Goal: Task Accomplishment & Management: Manage account settings

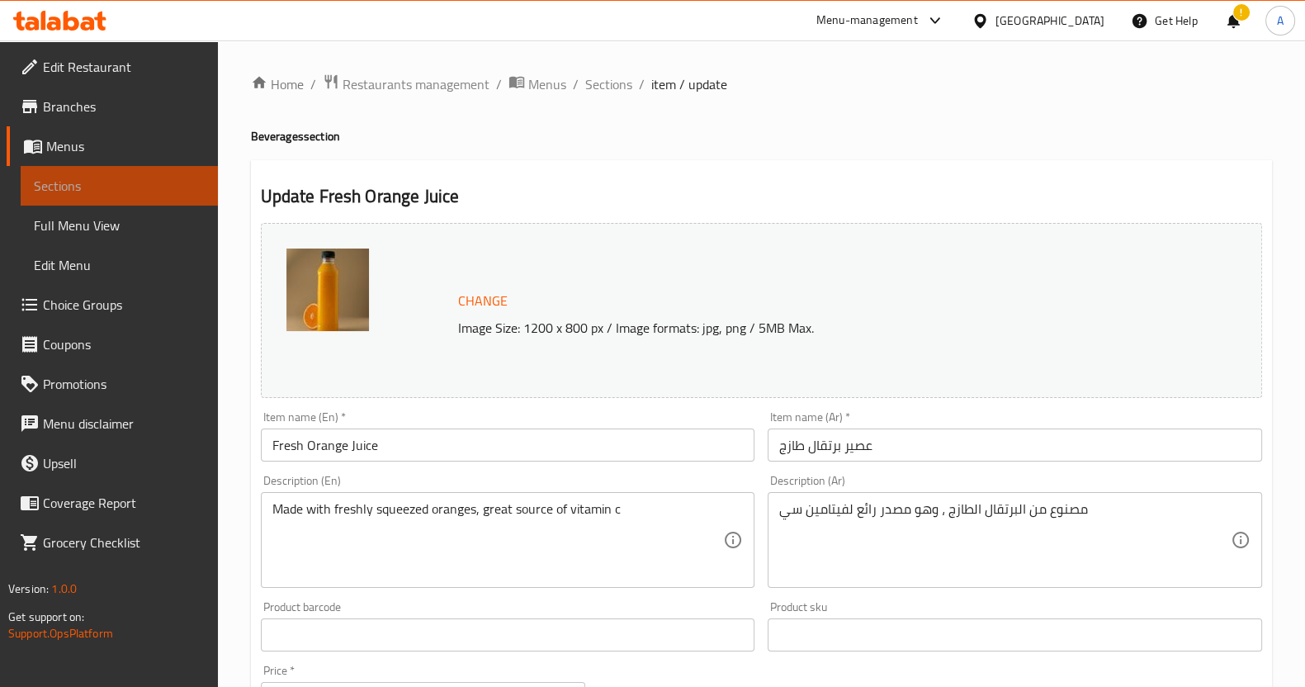
click at [149, 176] on span "Sections" at bounding box center [119, 186] width 171 height 20
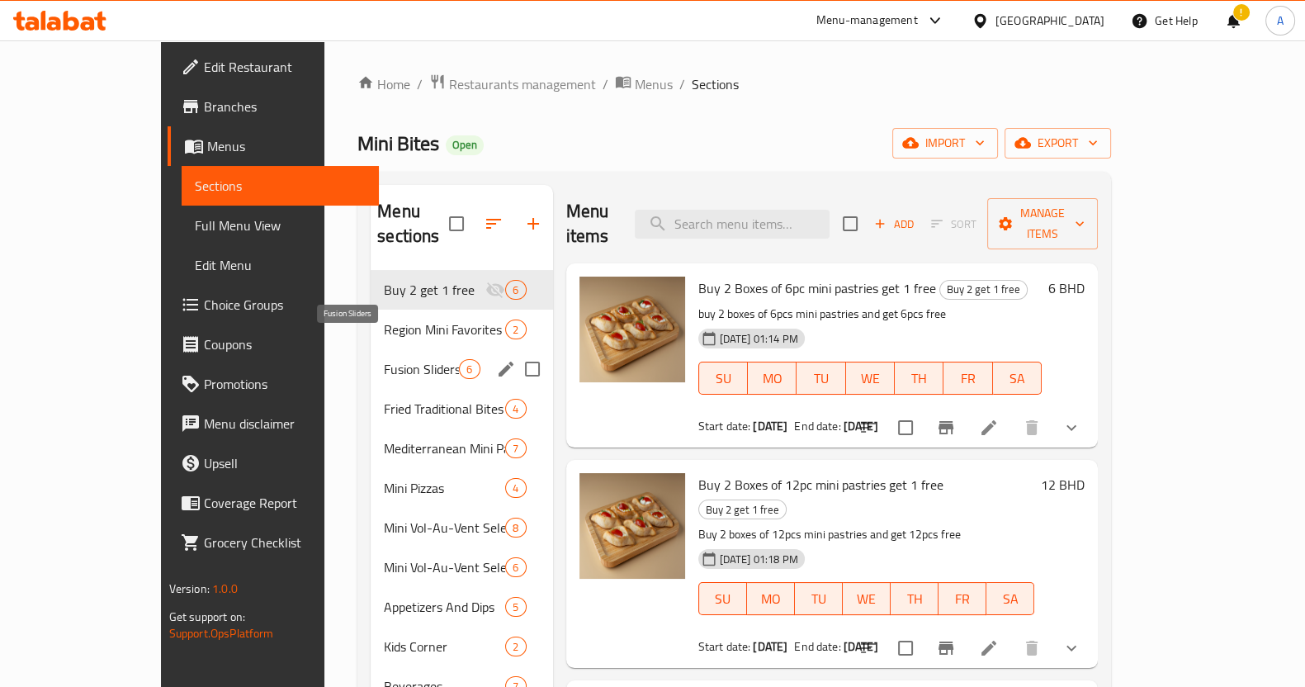
click at [384, 359] on span "Fusion Sliders" at bounding box center [421, 369] width 75 height 20
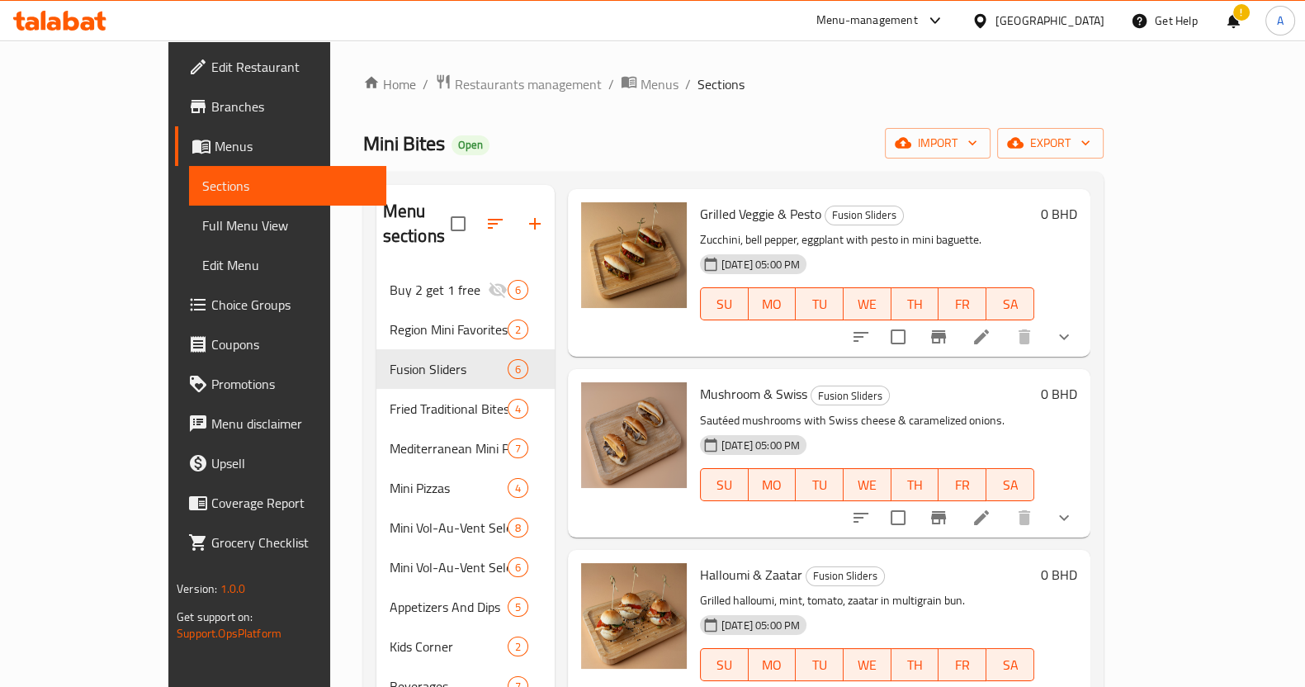
scroll to position [205, 0]
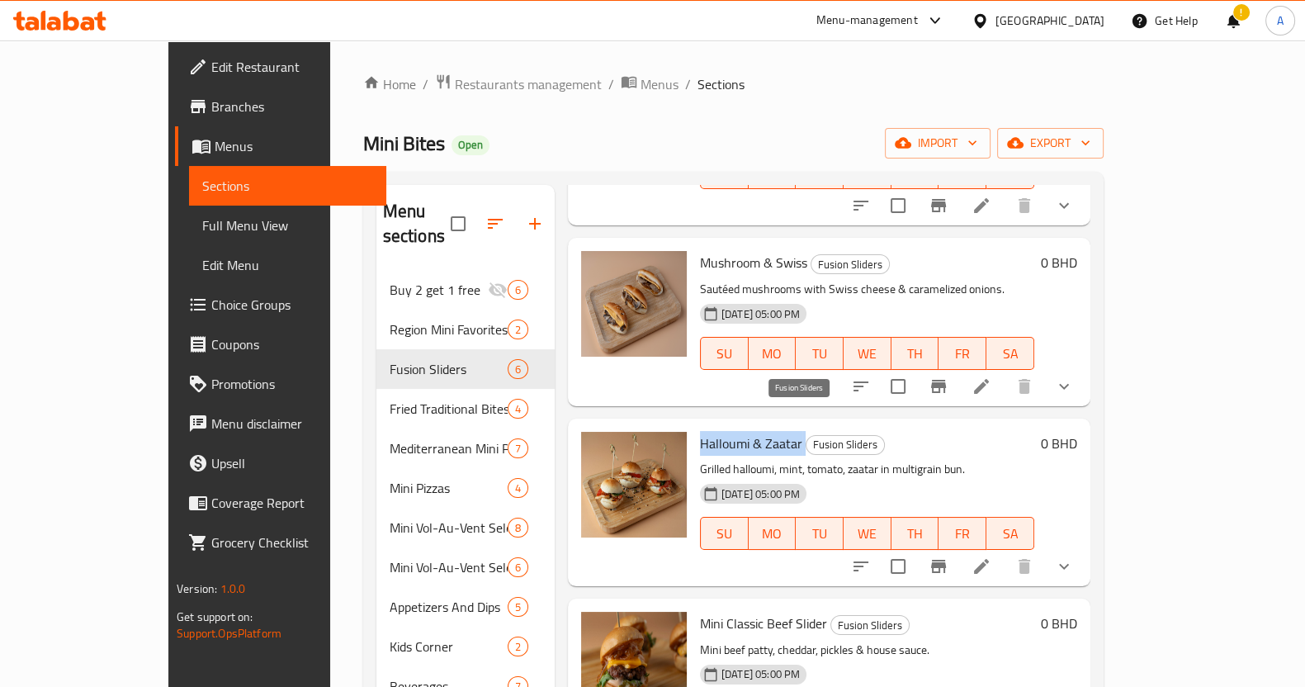
drag, startPoint x: 657, startPoint y: 416, endPoint x: 765, endPoint y: 418, distance: 108.1
click at [765, 425] on div "Halloumi & Zaatar Fusion Sliders Grilled halloumi, mint, tomato, zaatar in mult…" at bounding box center [866, 502] width 347 height 154
copy h6 "Halloumi & Zaatar"
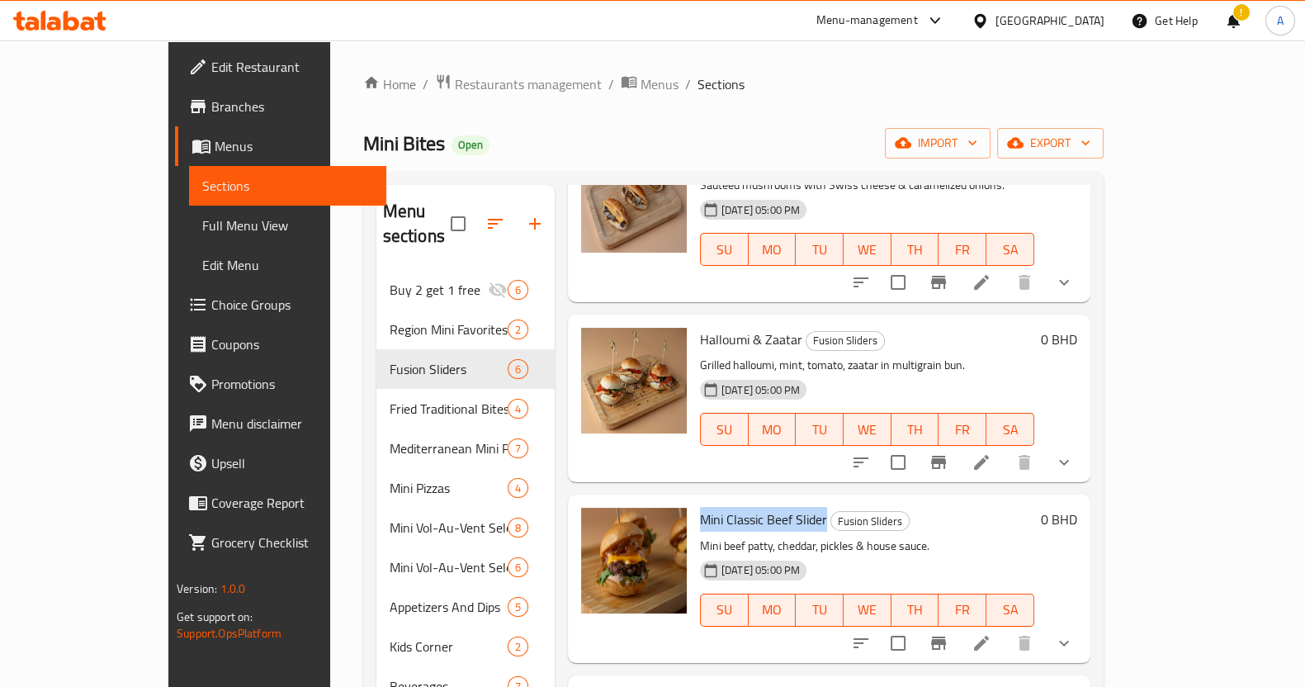
drag, startPoint x: 654, startPoint y: 492, endPoint x: 786, endPoint y: 497, distance: 131.3
click at [786, 501] on div "Mini Classic Beef Slider Fusion Sliders Mini beef [PERSON_NAME], cheddar, pickl…" at bounding box center [866, 578] width 347 height 154
copy span "Mini Classic Beef Slider"
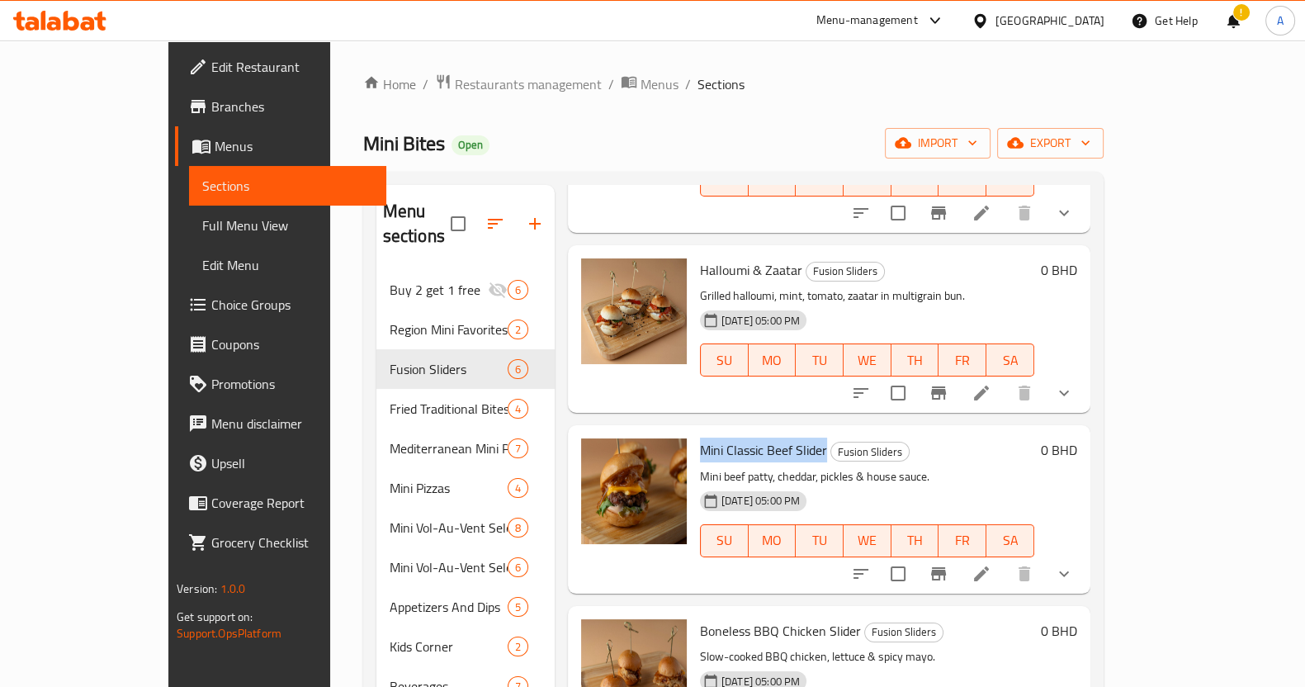
scroll to position [436, 0]
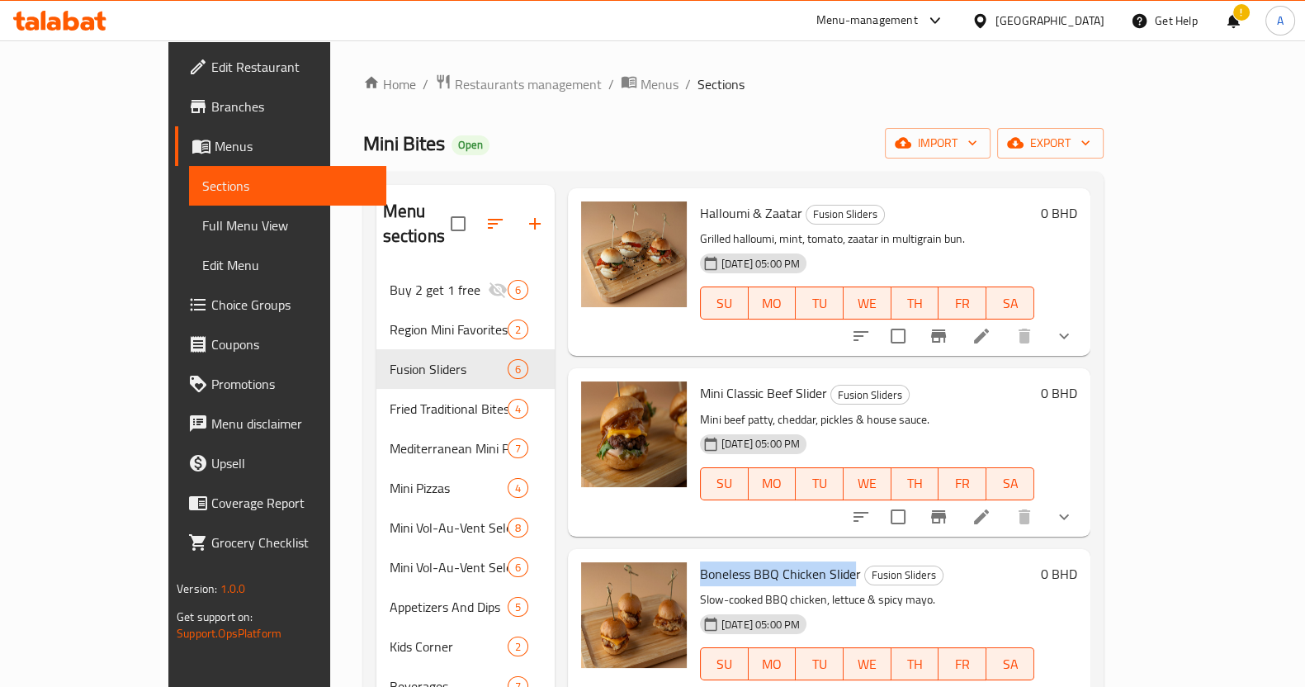
drag, startPoint x: 654, startPoint y: 550, endPoint x: 811, endPoint y: 557, distance: 157.7
click at [811, 557] on div "Boneless BBQ Chicken Slider Fusion Sliders Slow-cooked BBQ chicken, lettuce & s…" at bounding box center [866, 632] width 347 height 154
click at [811, 561] on span "Boneless BBQ Chicken Slider" at bounding box center [780, 573] width 161 height 25
drag, startPoint x: 815, startPoint y: 545, endPoint x: 652, endPoint y: 523, distance: 164.8
click at [652, 549] on div "Boneless BBQ Chicken Slider Fusion Sliders Slow-cooked BBQ chicken, lettuce & s…" at bounding box center [829, 633] width 522 height 168
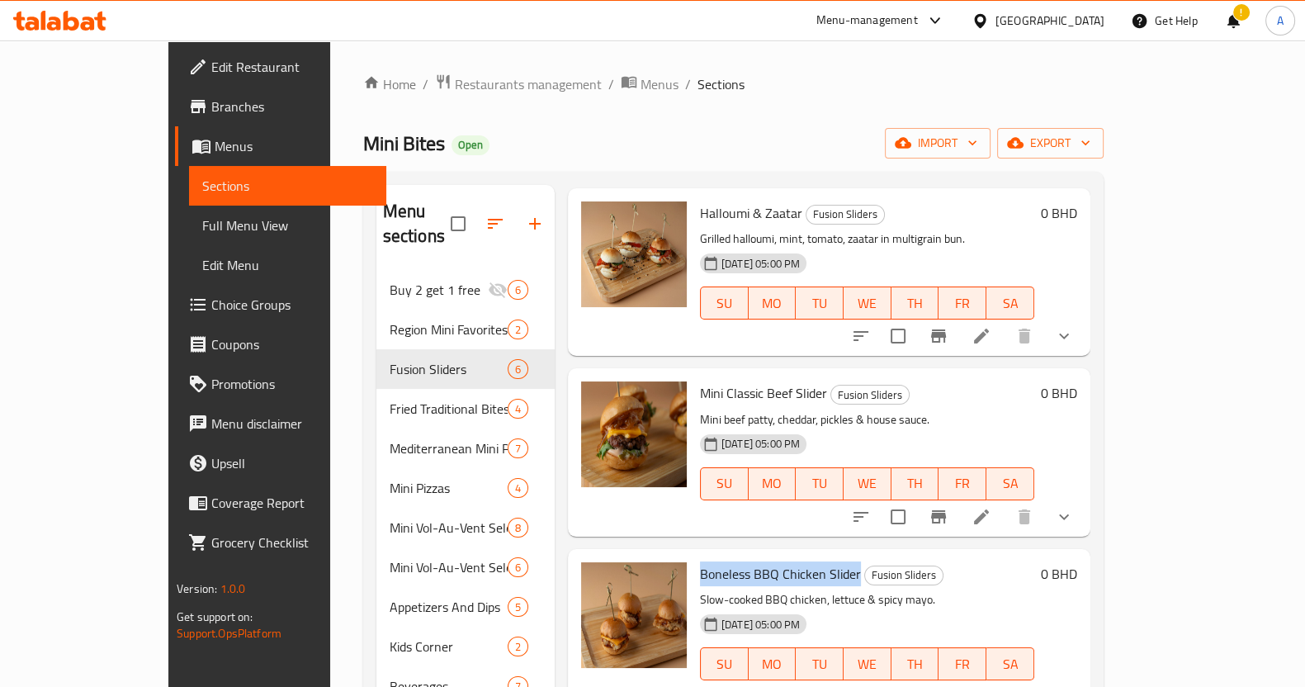
copy span "Boneless BBQ Chicken Slider"
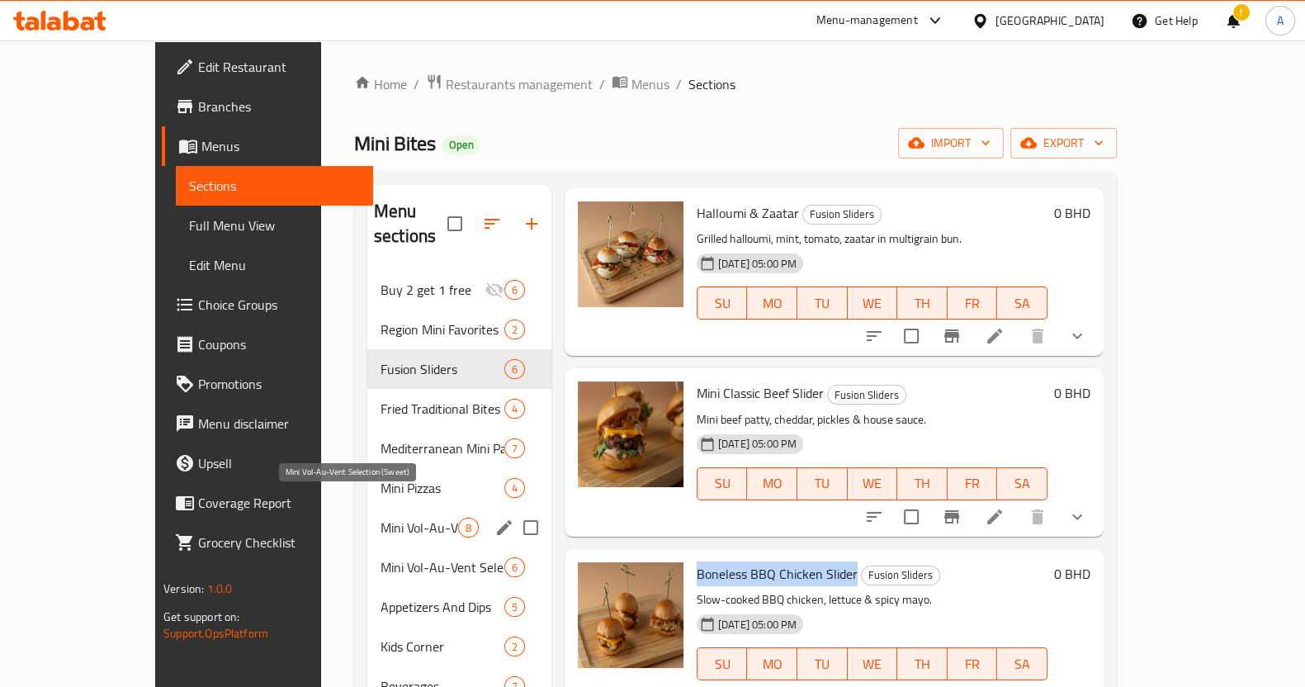
click at [380, 517] on span "Mini Vol-Au-Vent Selection (Sweet)" at bounding box center [419, 527] width 78 height 20
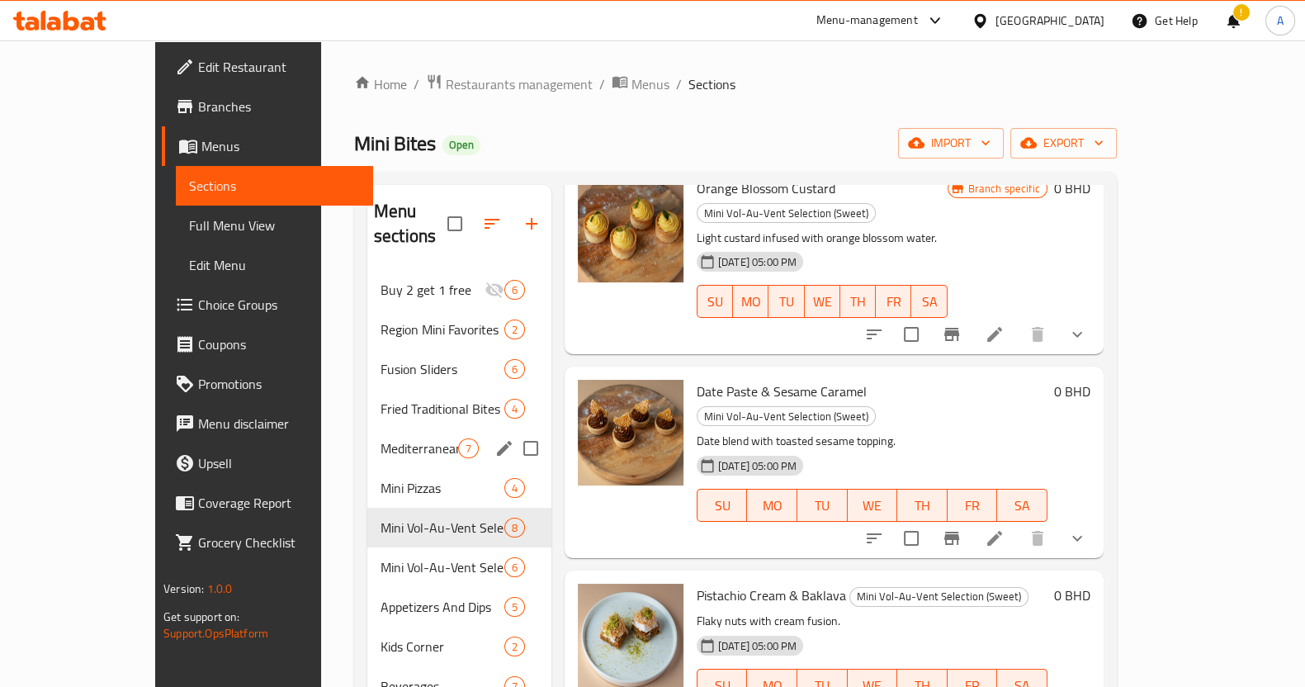
click at [367, 433] on div "Mediterranean Mini Pastries 7" at bounding box center [459, 448] width 184 height 40
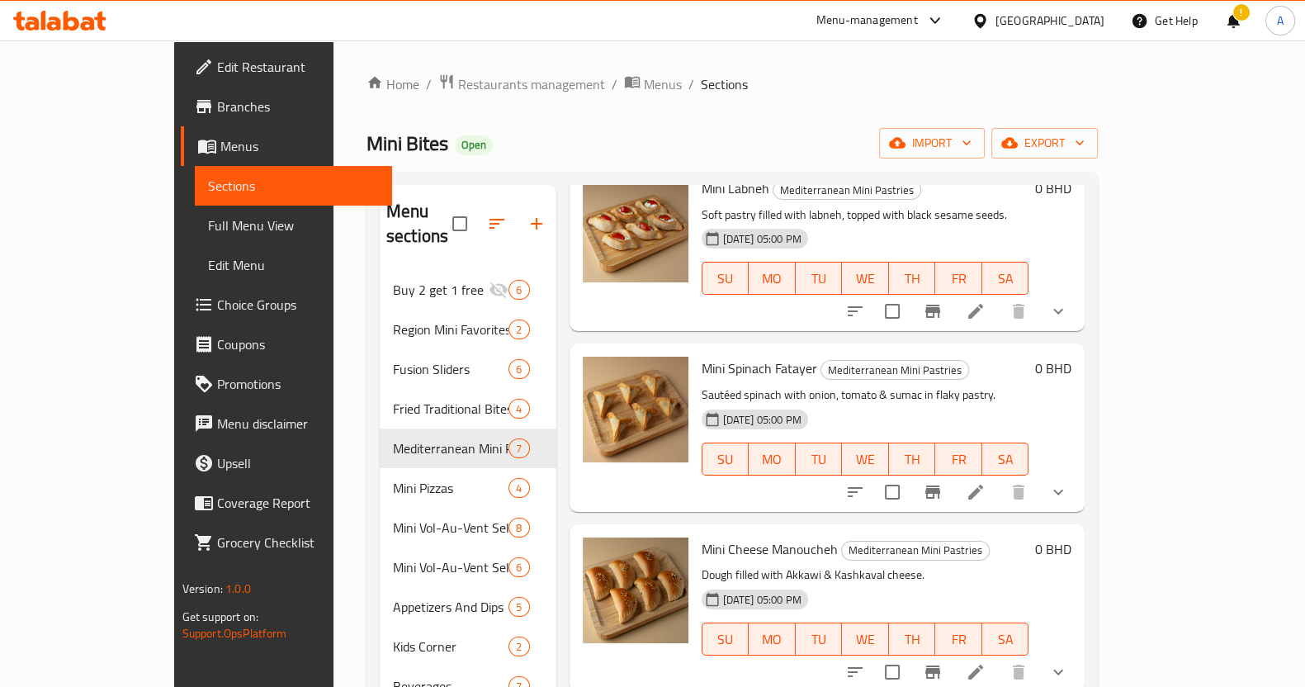
scroll to position [592, 0]
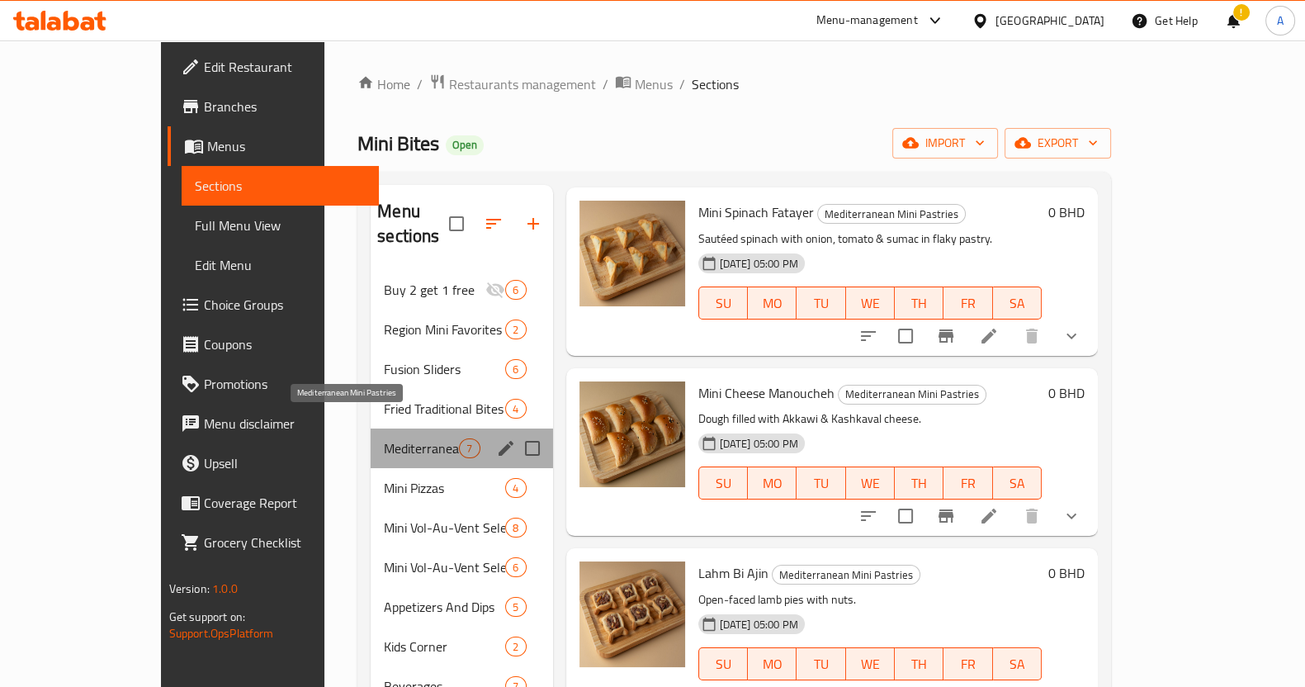
drag, startPoint x: 272, startPoint y: 424, endPoint x: 390, endPoint y: 428, distance: 118.1
click at [390, 428] on div "Mediterranean Mini Pastries 7" at bounding box center [462, 448] width 182 height 40
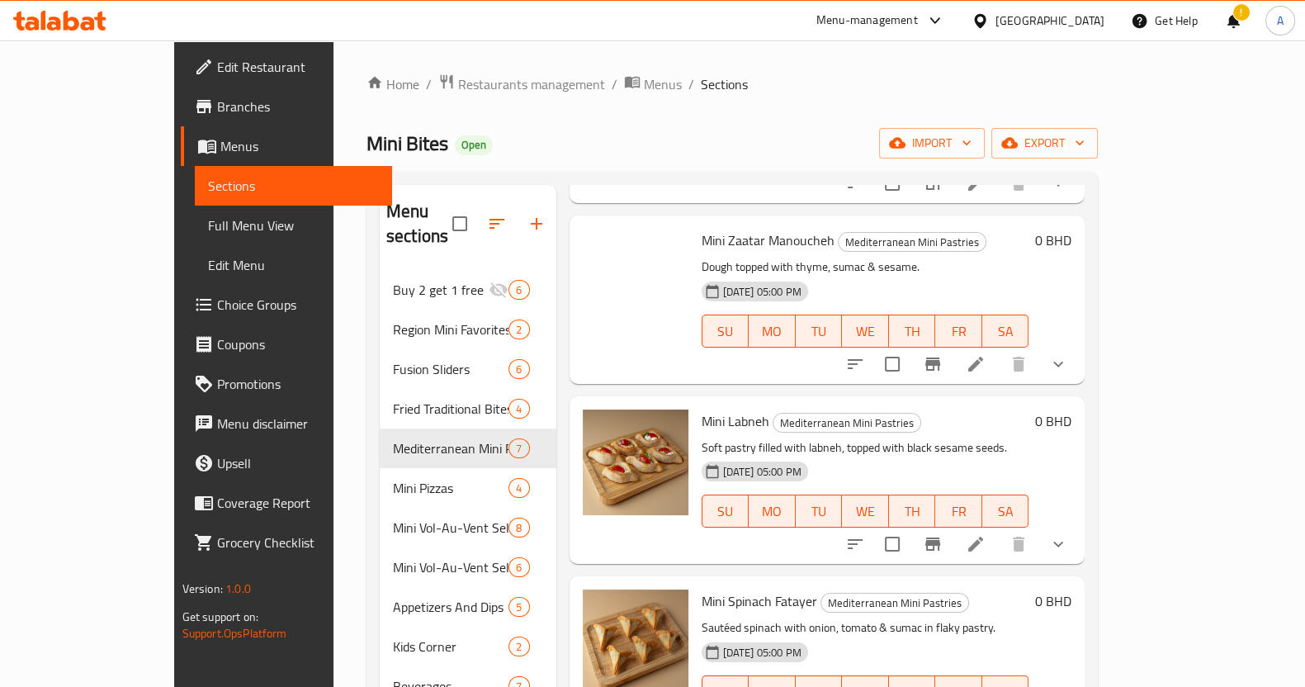
scroll to position [0, 0]
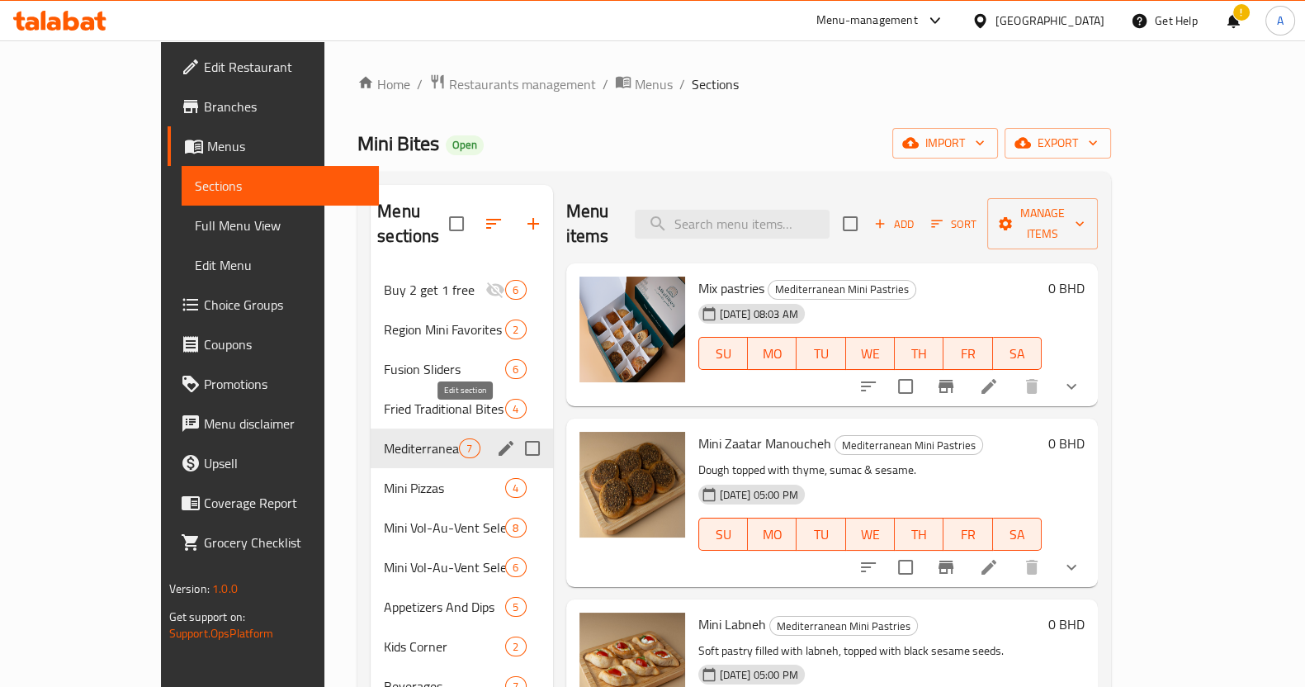
click at [496, 438] on icon "edit" at bounding box center [506, 448] width 20 height 20
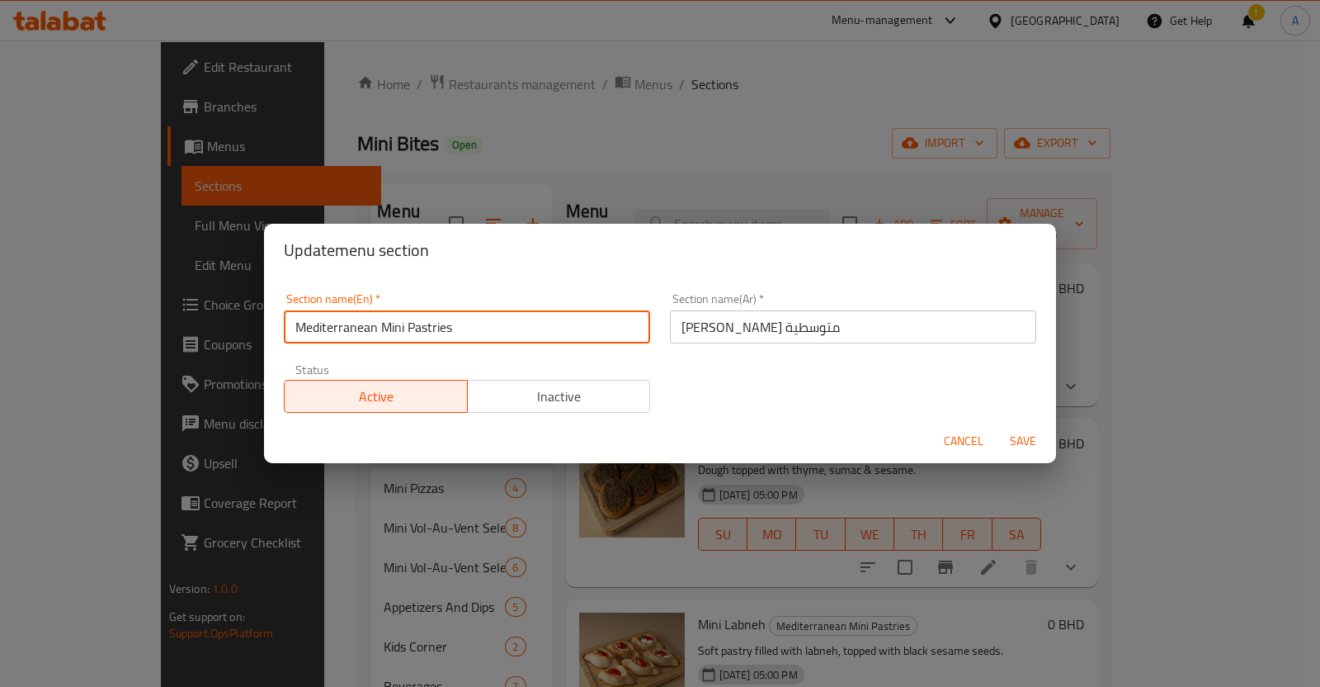
drag, startPoint x: 471, startPoint y: 331, endPoint x: 194, endPoint y: 331, distance: 277.3
click at [194, 331] on div "Update menu section Section name(En)   * Mediterranean Mini Pastries Section na…" at bounding box center [660, 343] width 1320 height 687
click at [918, 142] on div "Update menu section Section name(En)   * Mediterranean Mini Pastries Section na…" at bounding box center [660, 343] width 1320 height 687
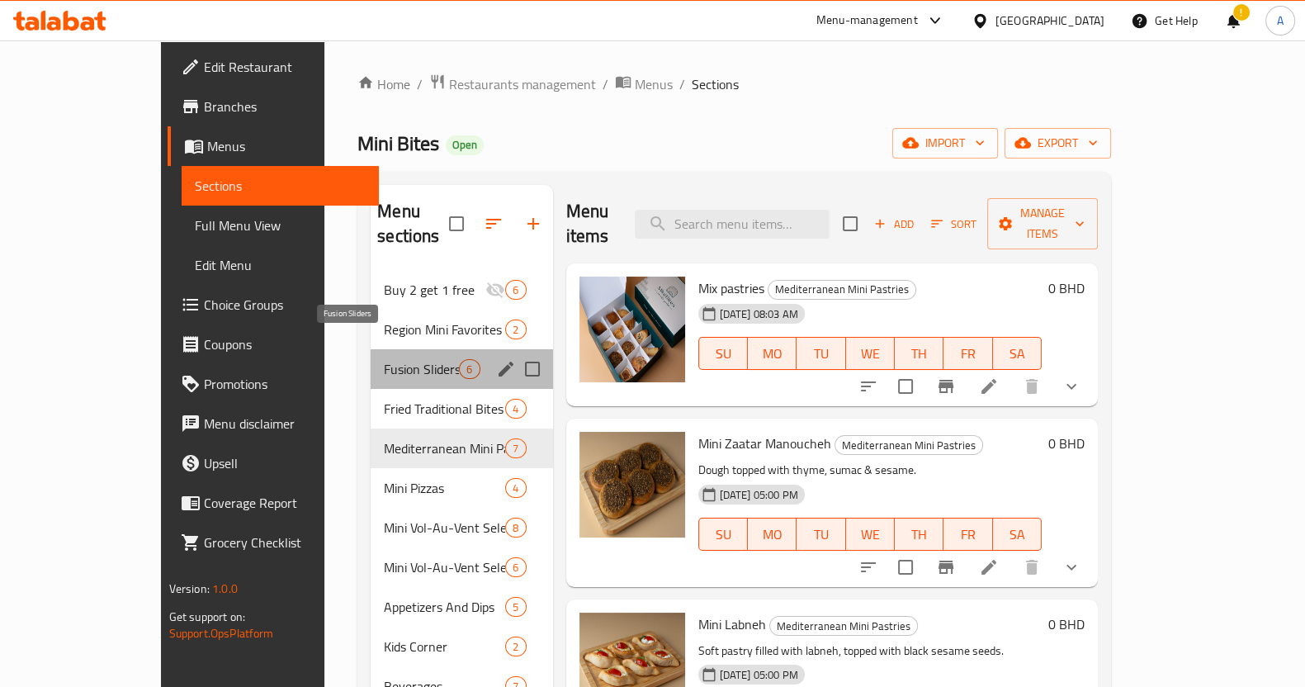
drag, startPoint x: 364, startPoint y: 351, endPoint x: 295, endPoint y: 349, distance: 69.3
click at [384, 359] on span "Fusion Sliders" at bounding box center [421, 369] width 75 height 20
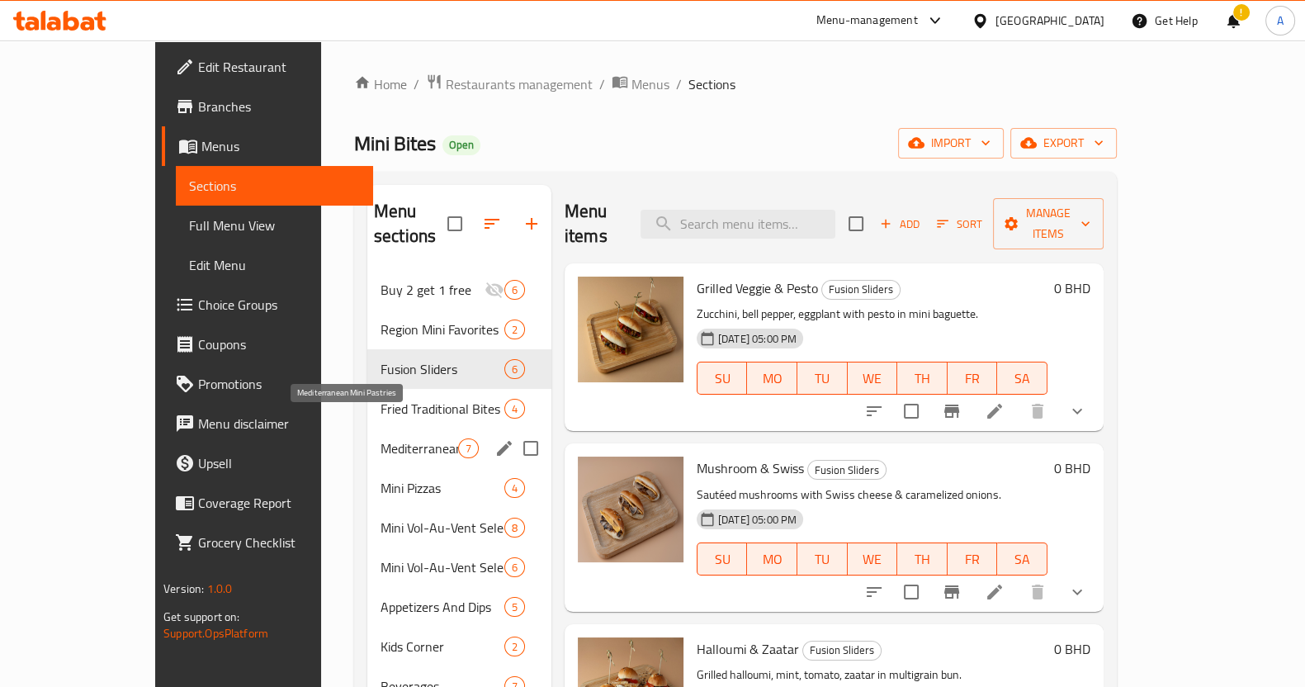
click at [380, 438] on span "Mediterranean Mini Pastries" at bounding box center [419, 448] width 78 height 20
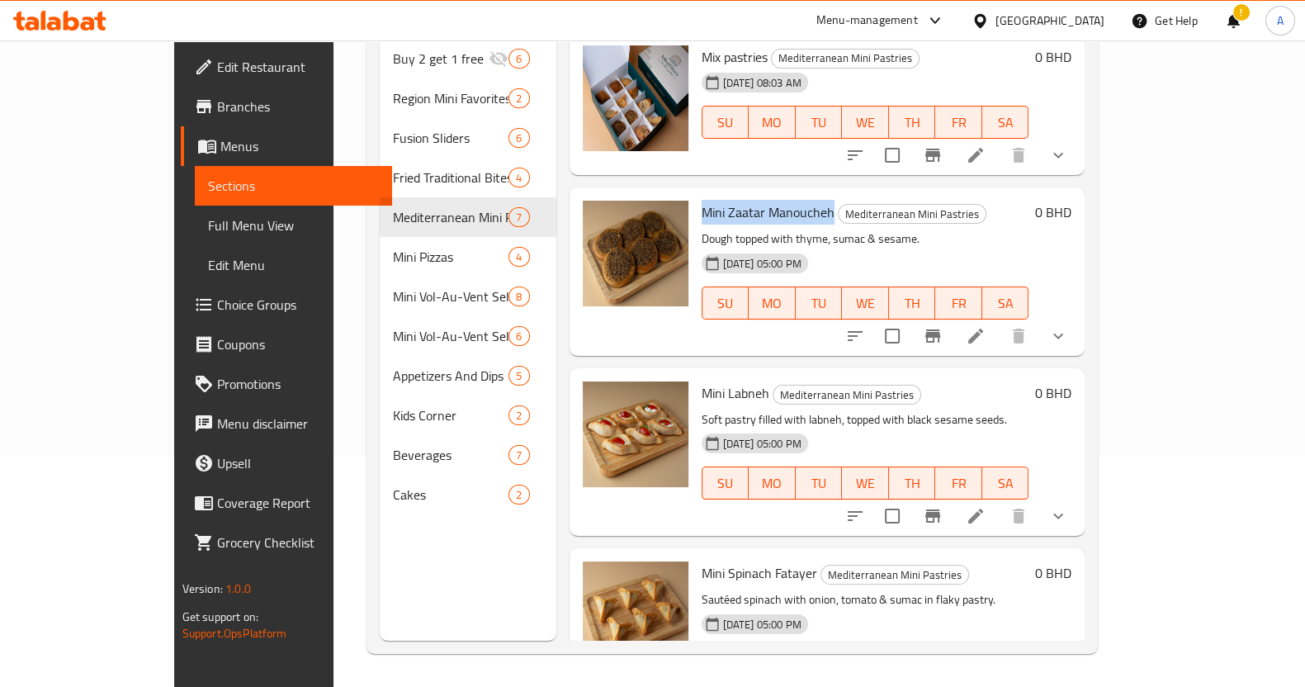
drag, startPoint x: 659, startPoint y: 189, endPoint x: 786, endPoint y: 187, distance: 127.1
click at [786, 200] on span "Mini Zaatar Manoucheh" at bounding box center [767, 212] width 133 height 25
copy span "Mini Zaatar Manoucheh"
drag, startPoint x: 660, startPoint y: 366, endPoint x: 726, endPoint y: 365, distance: 66.0
click at [726, 381] on h6 "Mini Labneh Mediterranean Mini Pastries" at bounding box center [865, 392] width 328 height 23
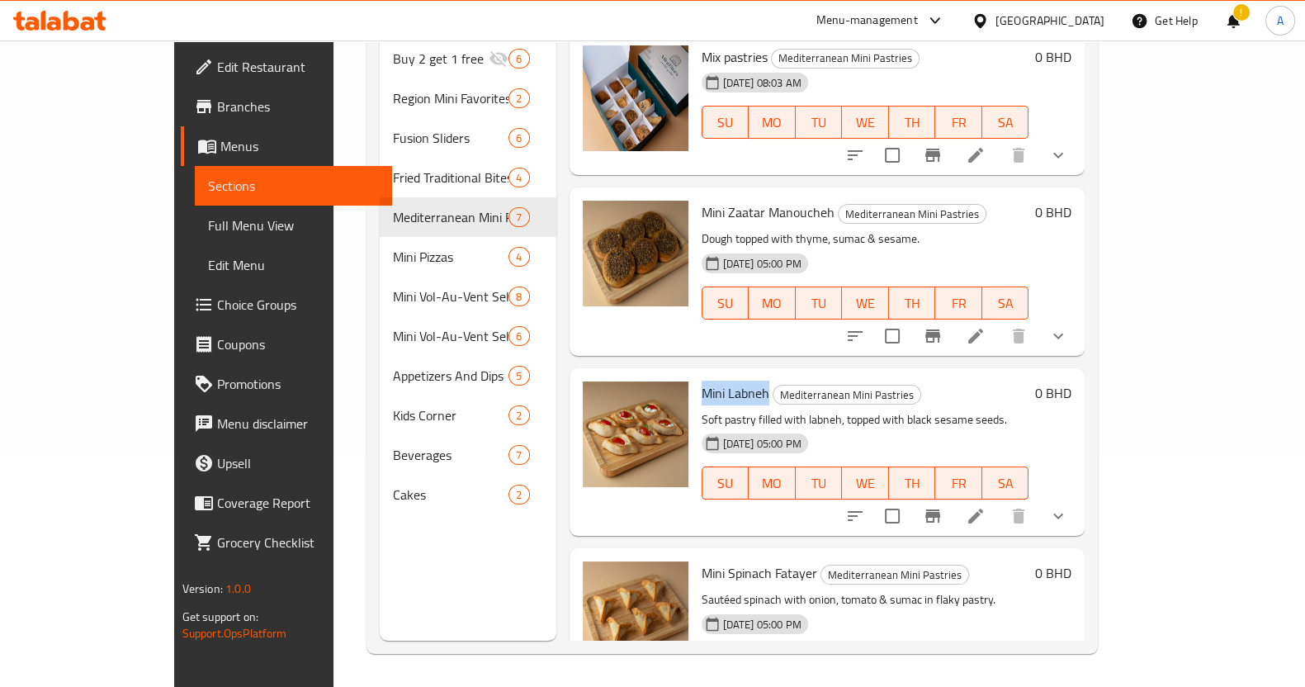
copy span "Mini Labneh"
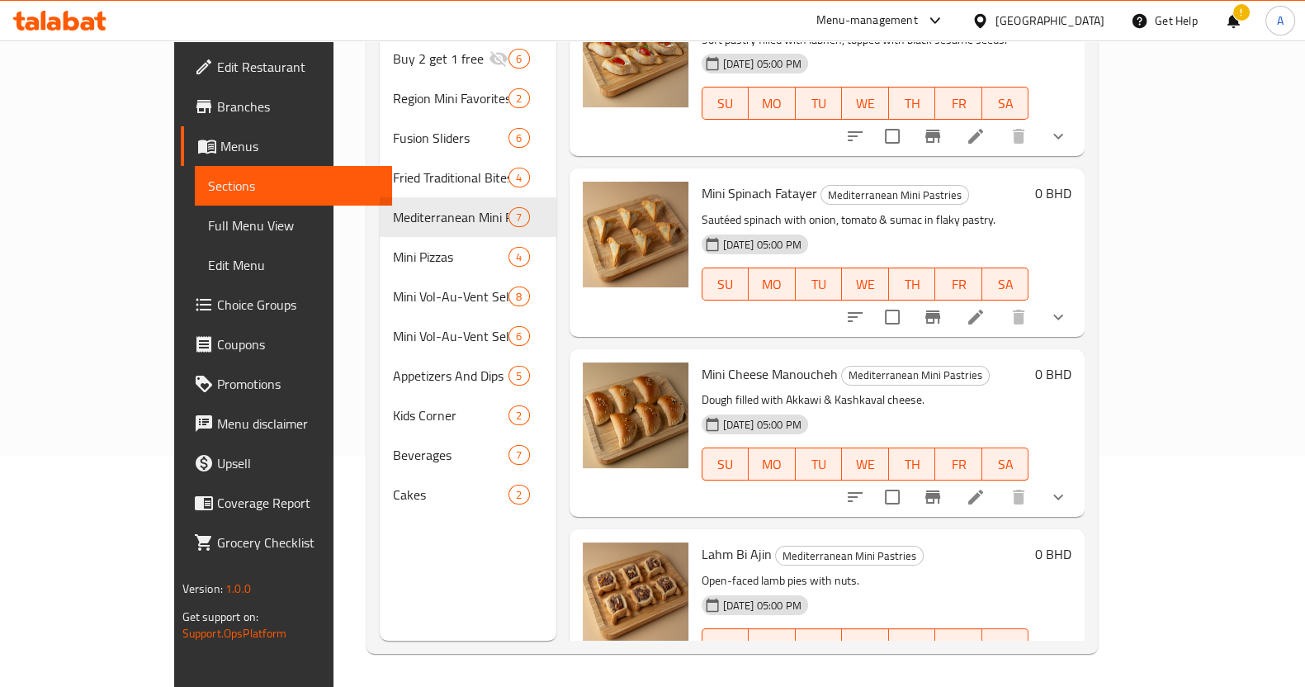
scroll to position [412, 0]
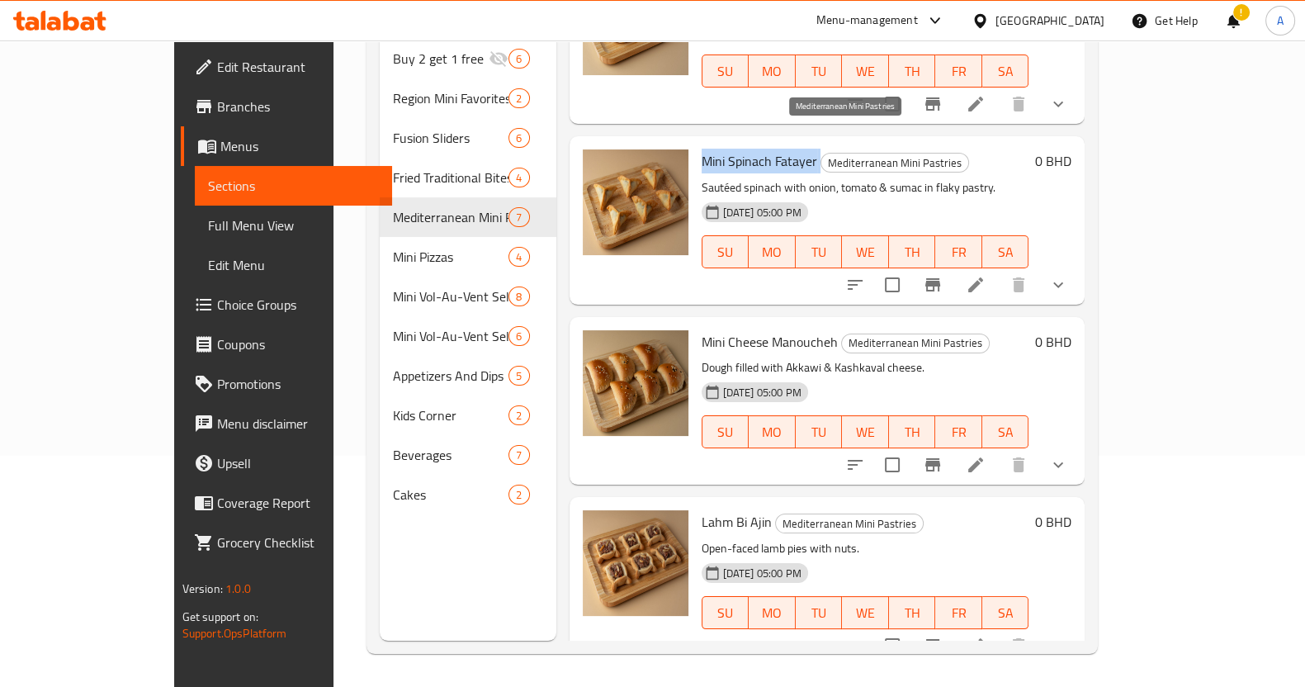
drag, startPoint x: 658, startPoint y: 130, endPoint x: 776, endPoint y: 131, distance: 118.0
click at [776, 149] on h6 "Mini Spinach Fatayer Mediterranean Mini Pastries" at bounding box center [865, 160] width 328 height 23
copy h6 "Mini Spinach Fatayer"
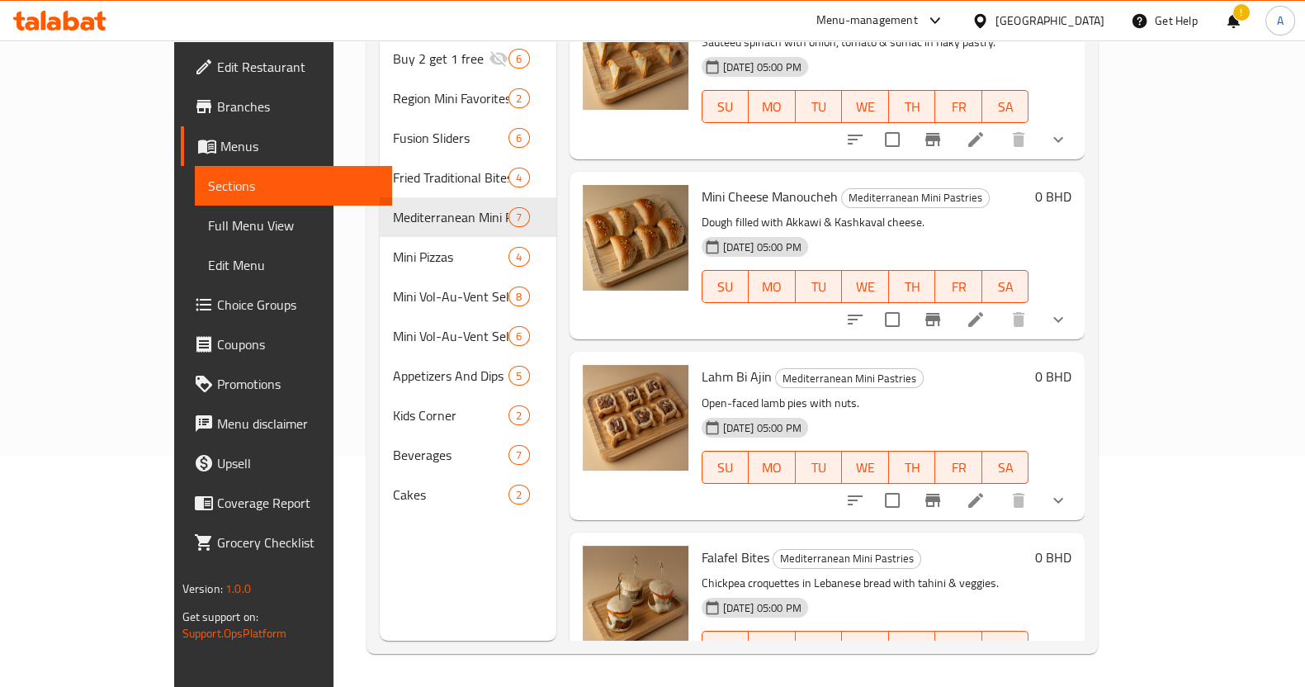
scroll to position [592, 0]
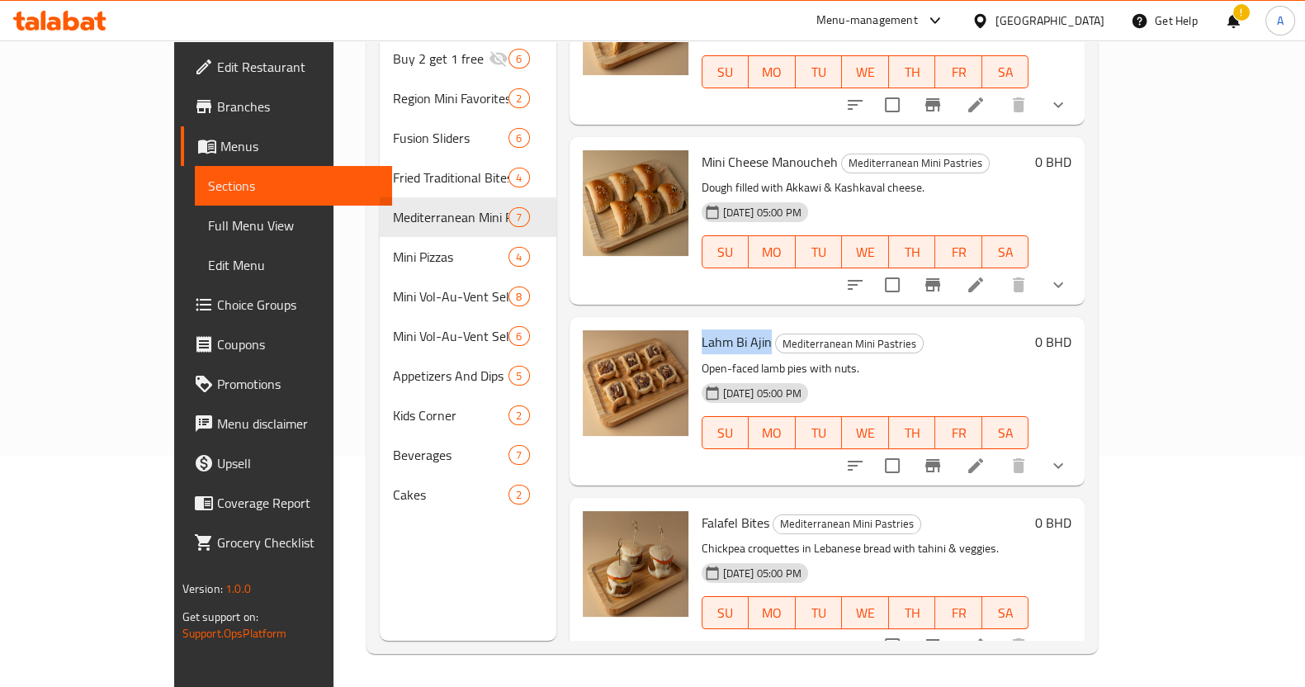
drag, startPoint x: 658, startPoint y: 319, endPoint x: 727, endPoint y: 319, distance: 68.5
click at [727, 330] on h6 "Lahm Bi Ajin Mediterranean Mini Pastries" at bounding box center [865, 341] width 328 height 23
copy span "Lahm Bi Ajin"
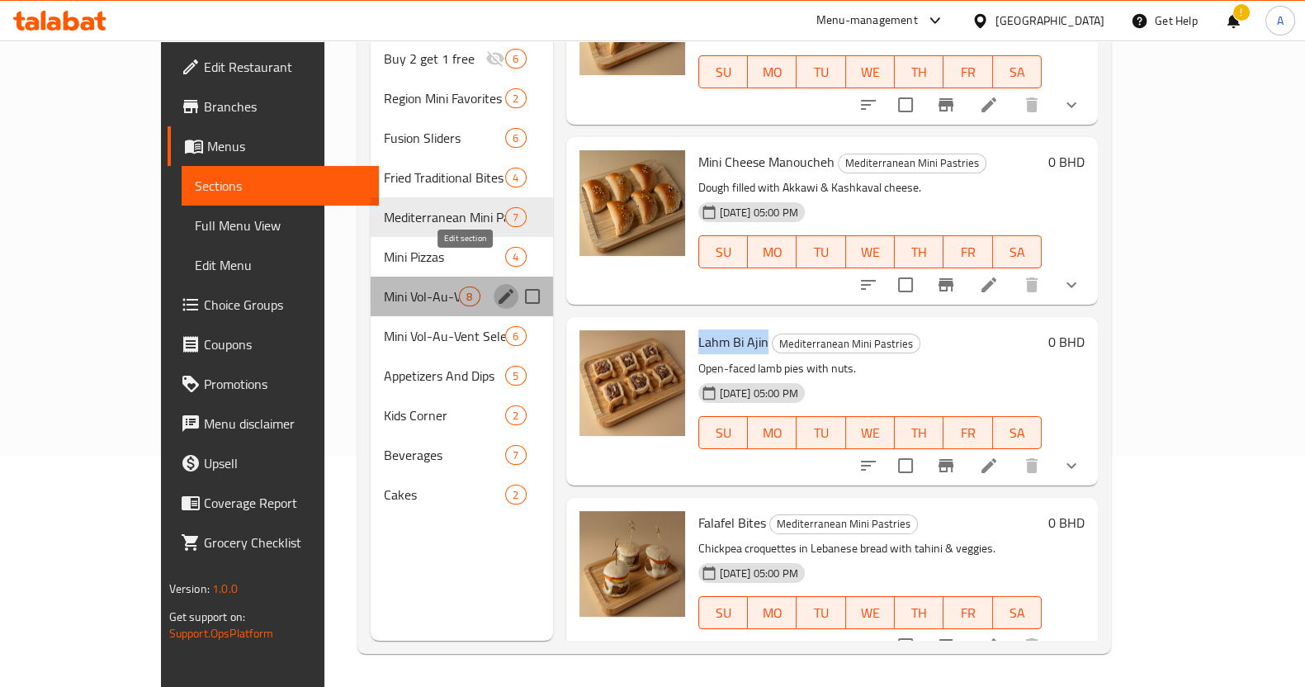
click at [498, 289] on icon "edit" at bounding box center [505, 296] width 15 height 15
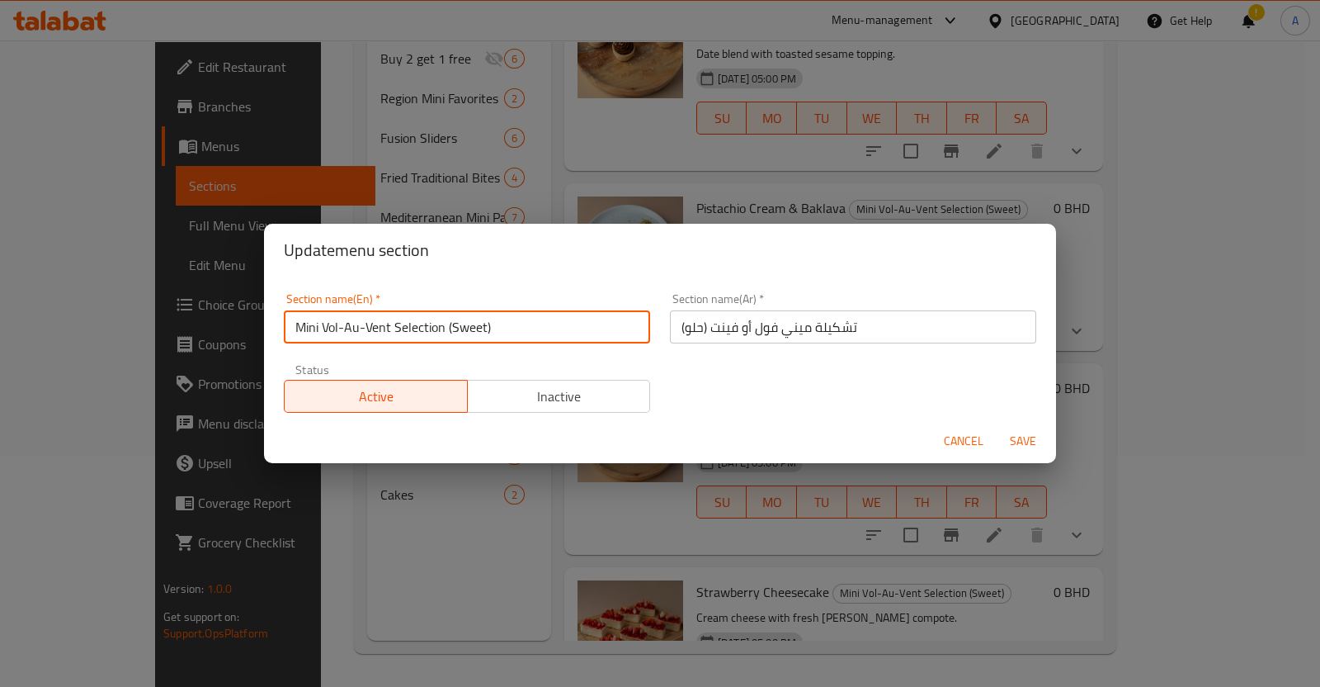
drag, startPoint x: 524, startPoint y: 323, endPoint x: 135, endPoint y: 319, distance: 388.7
click at [135, 319] on div "Update menu section Section name(En)   * Mini Vol-Au-Vent Selection (Sweet) Sec…" at bounding box center [660, 343] width 1320 height 687
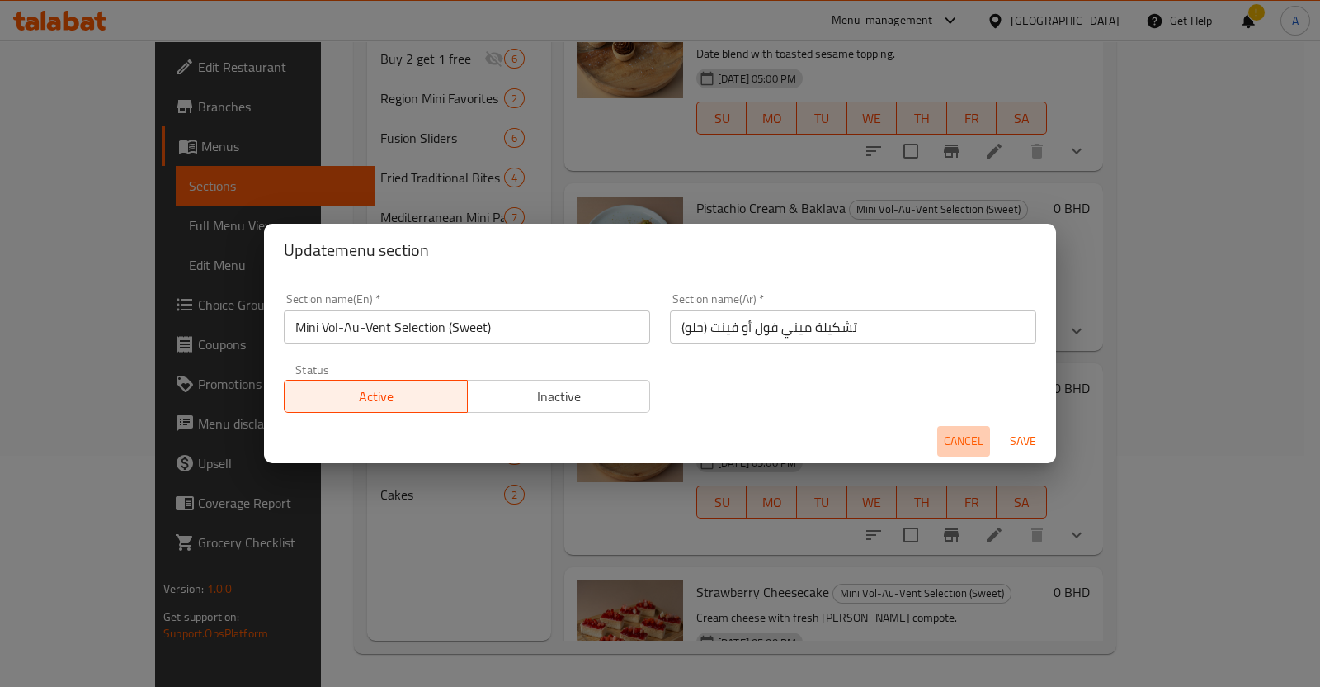
click at [971, 446] on span "Cancel" at bounding box center [964, 441] width 40 height 21
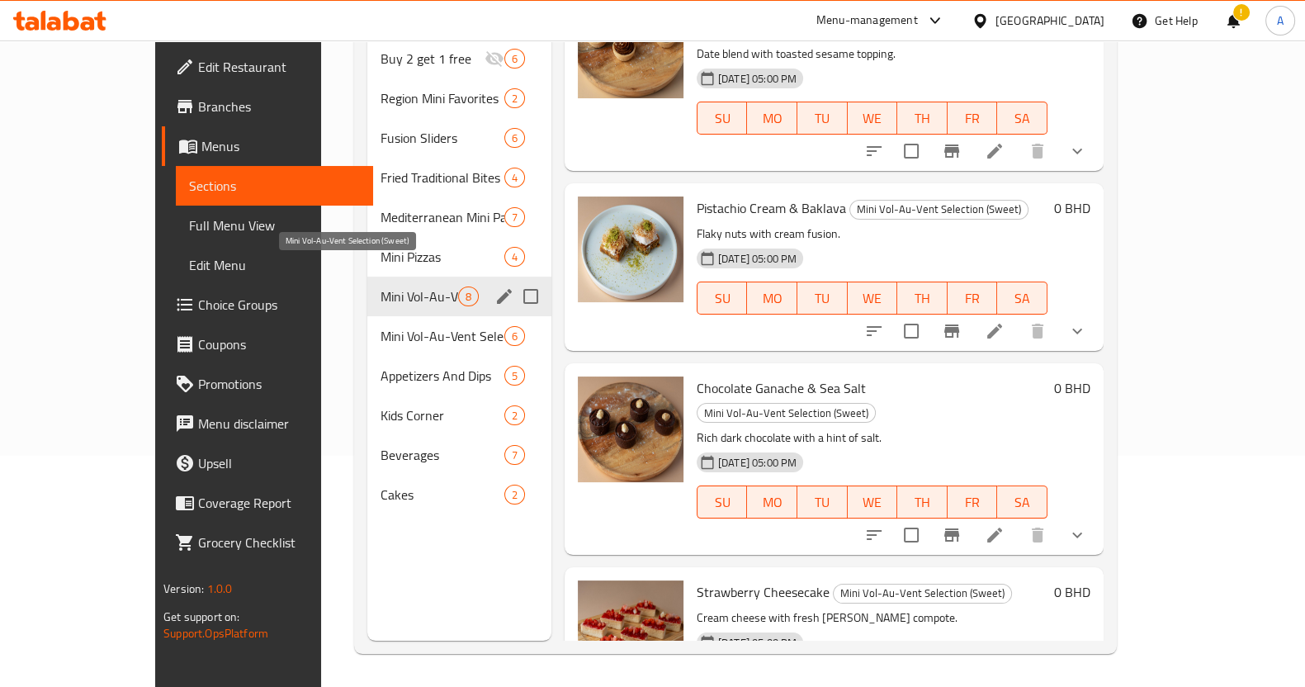
drag, startPoint x: 355, startPoint y: 266, endPoint x: 357, endPoint y: 274, distance: 8.6
click at [380, 286] on span "Mini Vol-Au-Vent Selection (Sweet)" at bounding box center [419, 296] width 78 height 20
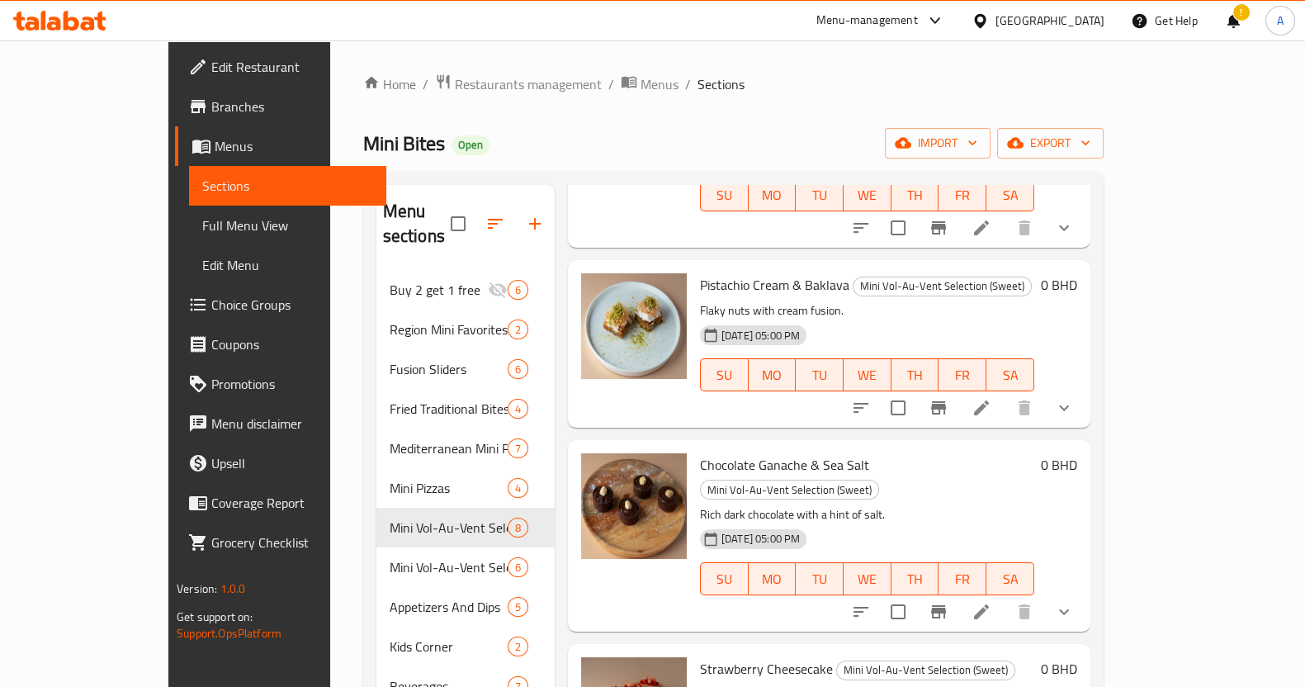
scroll to position [772, 0]
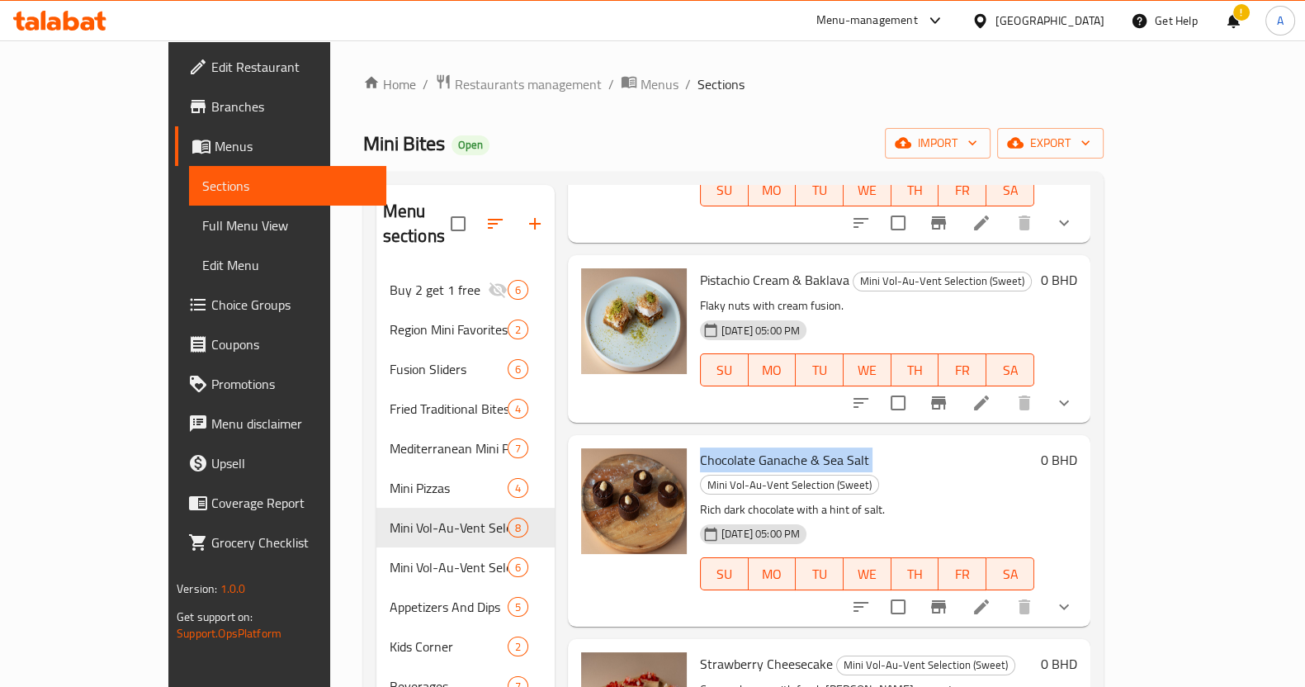
drag, startPoint x: 658, startPoint y: 366, endPoint x: 824, endPoint y: 367, distance: 165.9
click at [824, 448] on h6 "Chocolate Ganache & Sea Salt Mini Vol-Au-Vent Selection (Sweet)" at bounding box center [867, 471] width 334 height 46
copy h6 "Chocolate Ganache & Sea Salt"
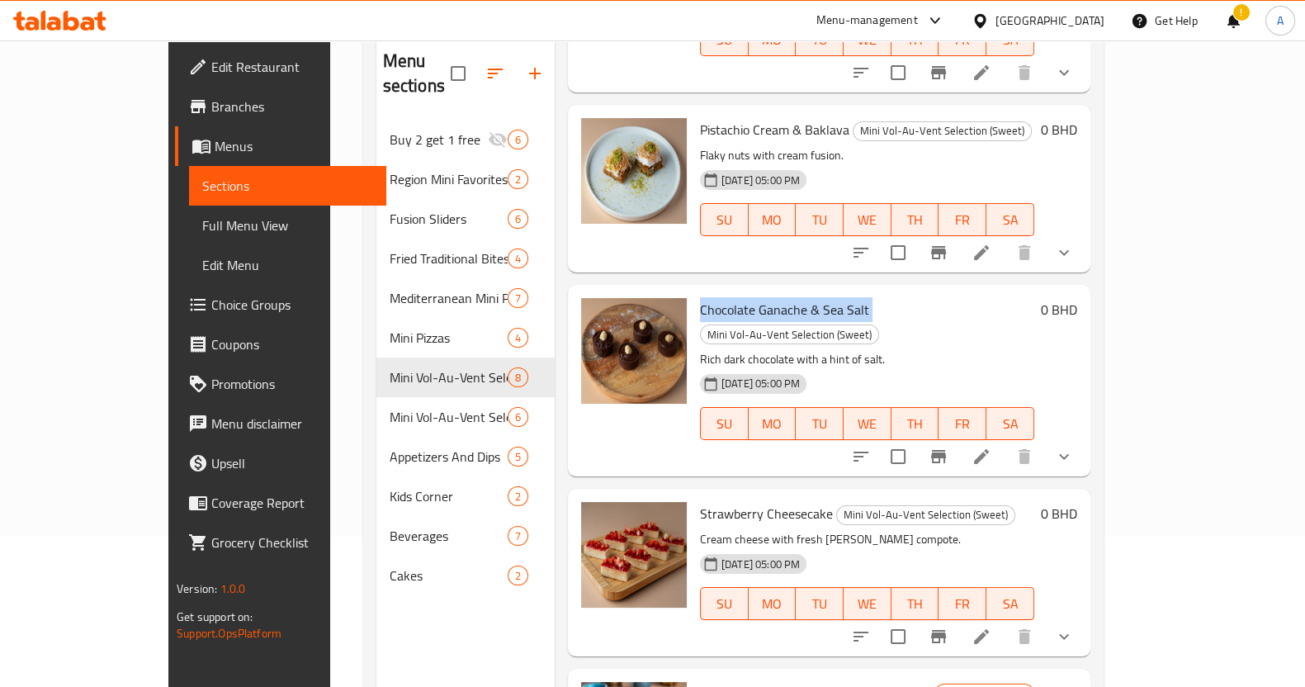
scroll to position [231, 0]
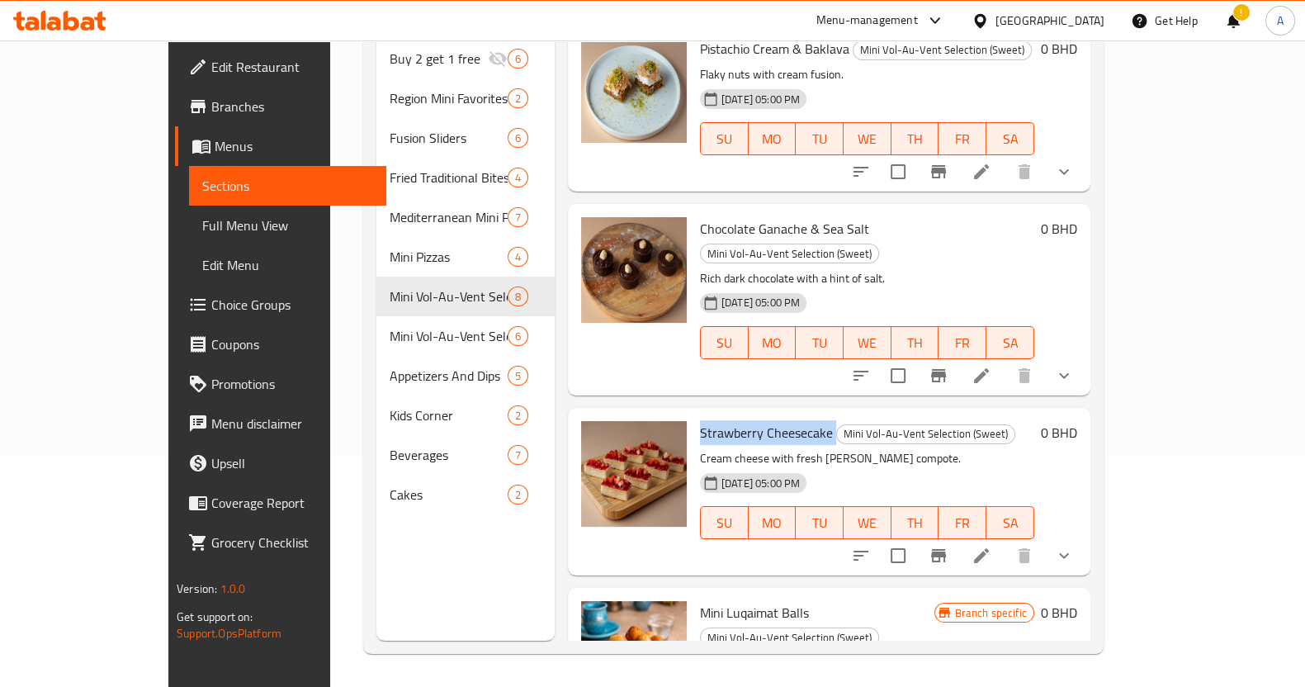
drag, startPoint x: 657, startPoint y: 309, endPoint x: 790, endPoint y: 309, distance: 132.9
click at [790, 421] on h6 "Strawberry Cheesecake Mini Vol-Au-Vent Selection (Sweet)" at bounding box center [867, 432] width 334 height 23
copy h6 "Strawberry Cheesecake"
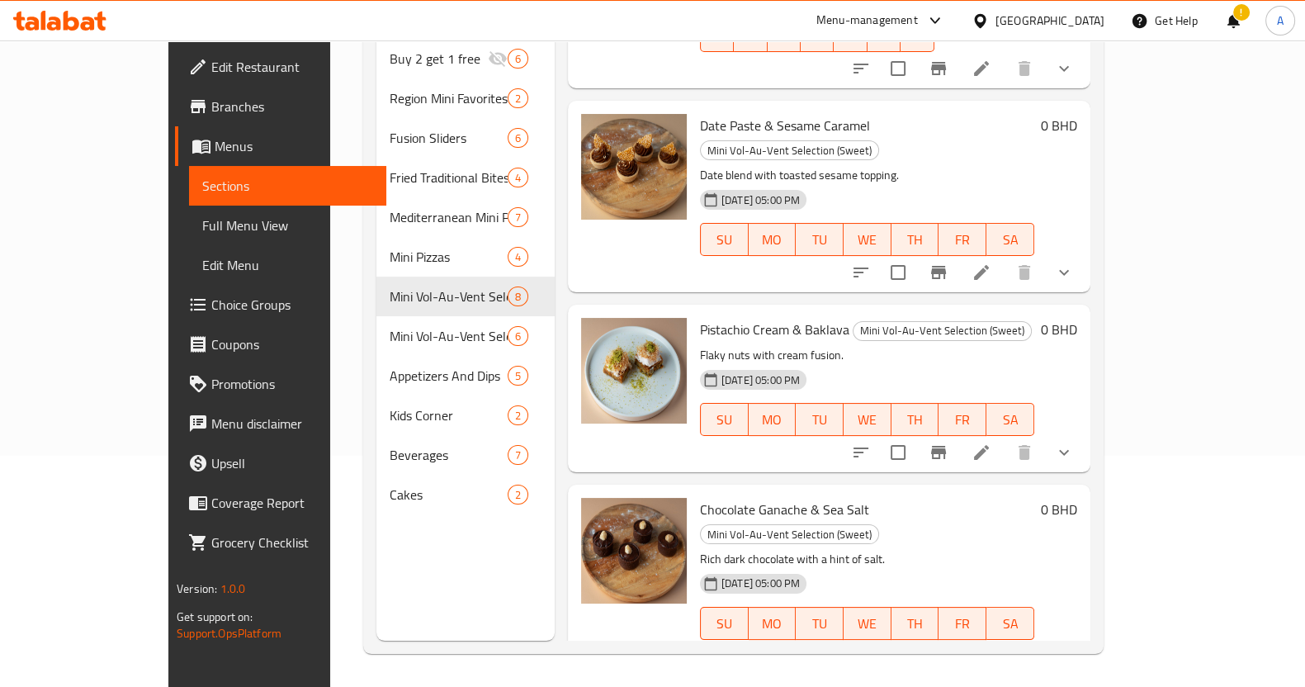
scroll to position [359, 0]
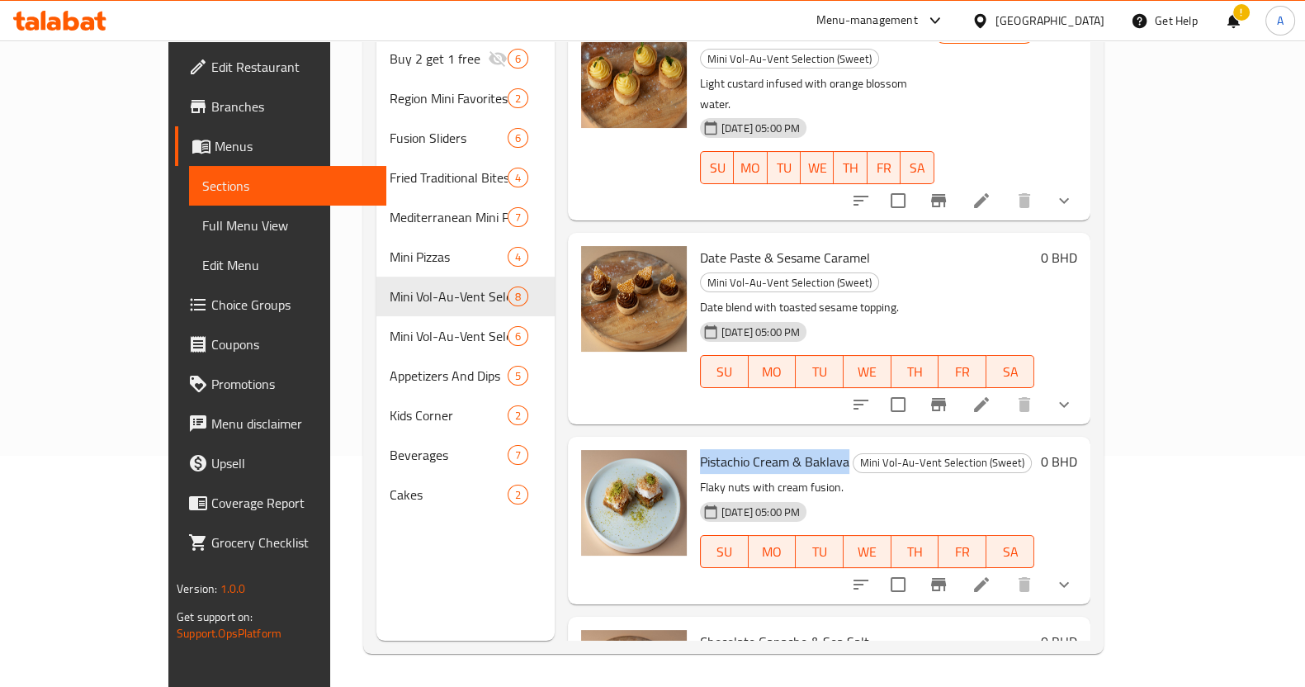
drag, startPoint x: 656, startPoint y: 368, endPoint x: 805, endPoint y: 374, distance: 149.5
click at [805, 443] on div "Pistachio Cream & Baklava Mini Vol-Au-Vent Selection (Sweet) Flaky nuts with cr…" at bounding box center [866, 520] width 347 height 154
copy span "Pistachio Cream & Baklava"
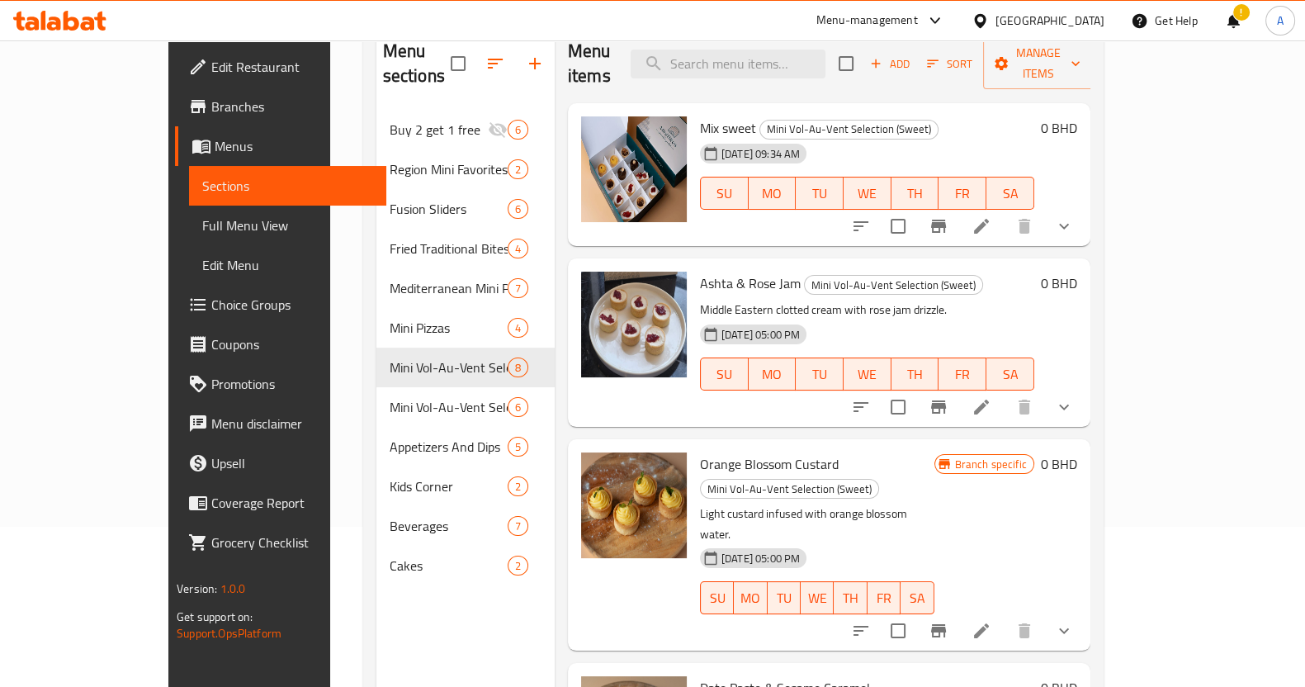
scroll to position [128, 0]
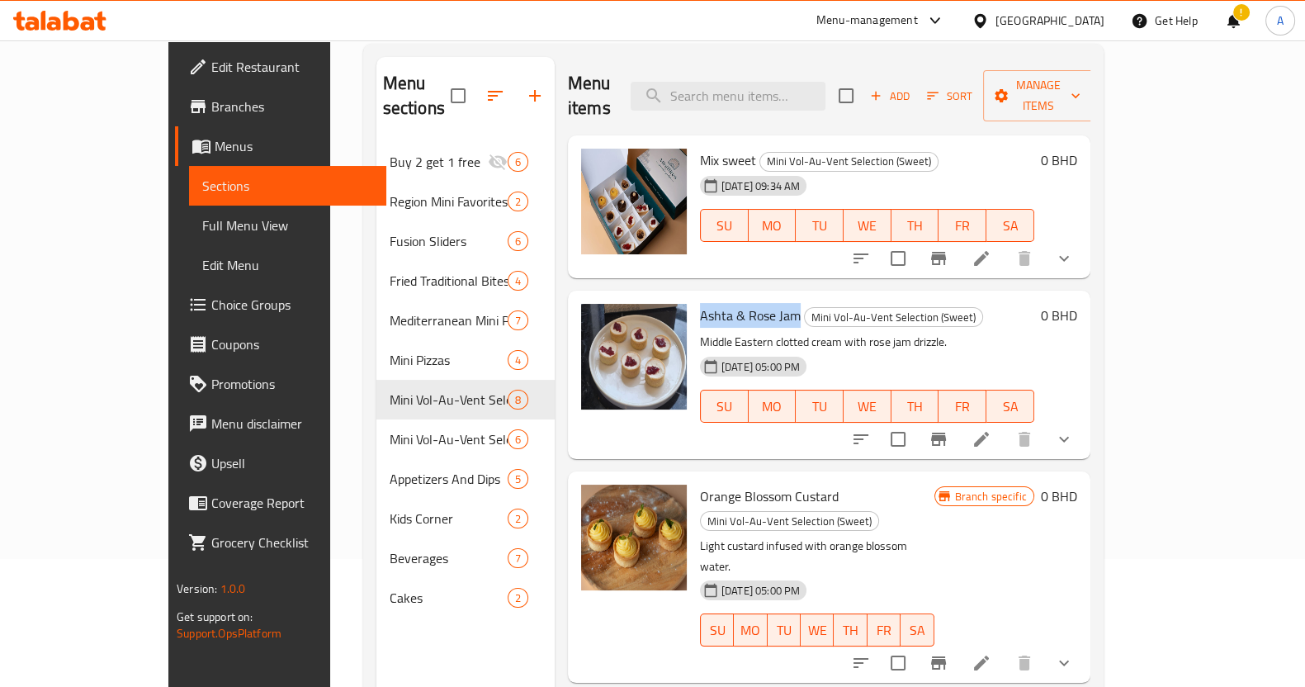
drag, startPoint x: 658, startPoint y: 293, endPoint x: 753, endPoint y: 297, distance: 95.0
click at [753, 303] on span "Ashta & Rose Jam" at bounding box center [750, 315] width 101 height 25
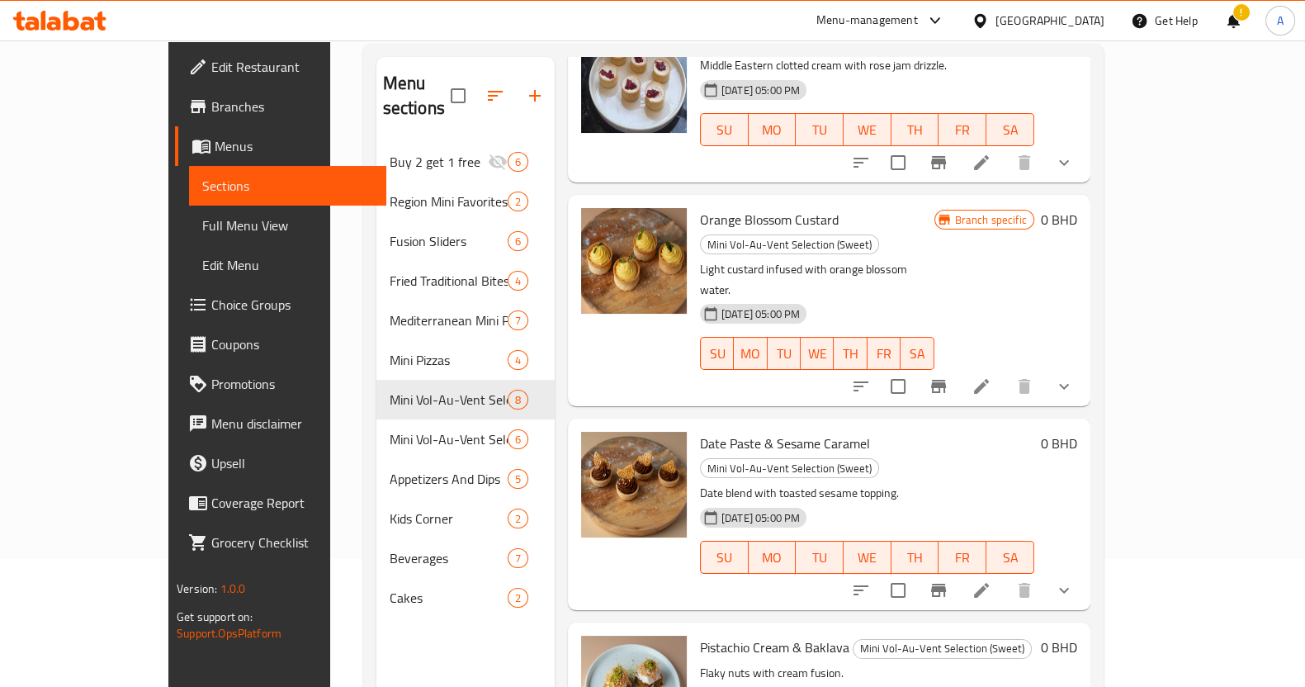
scroll to position [309, 0]
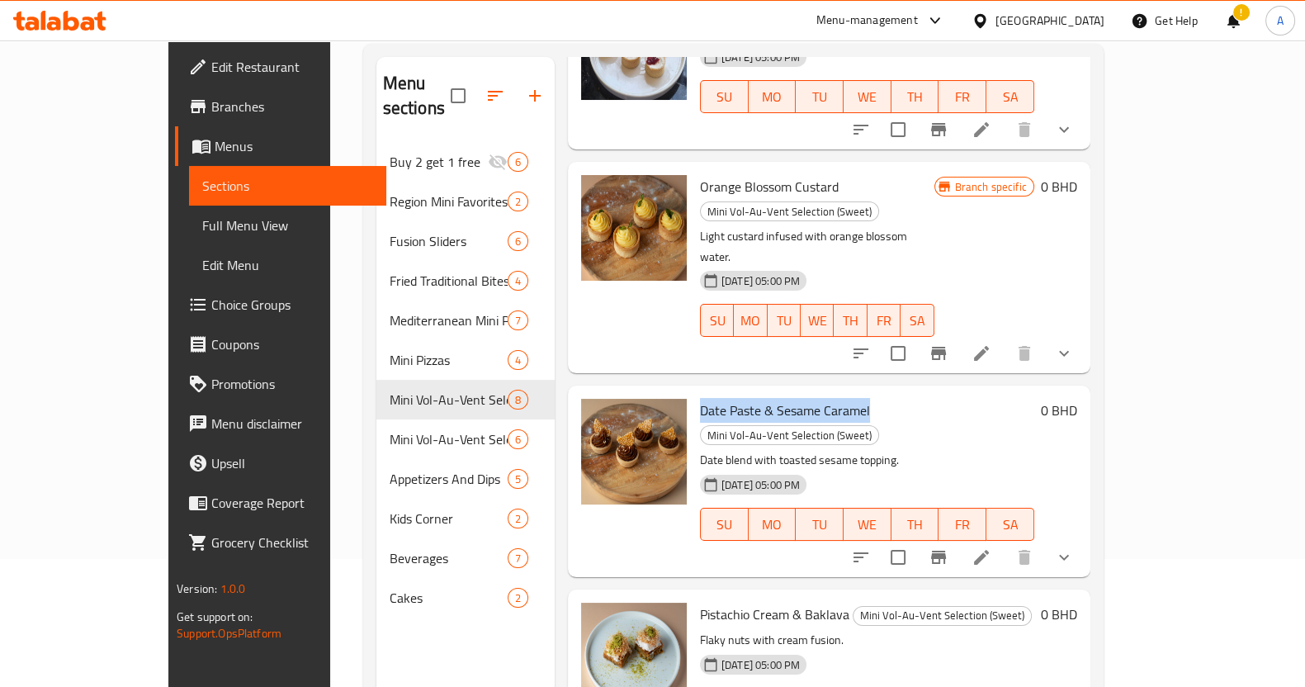
drag, startPoint x: 658, startPoint y: 343, endPoint x: 833, endPoint y: 348, distance: 174.2
click at [827, 399] on h6 "Date Paste & Sesame Caramel Mini Vol-Au-Vent Selection (Sweet)" at bounding box center [867, 422] width 334 height 46
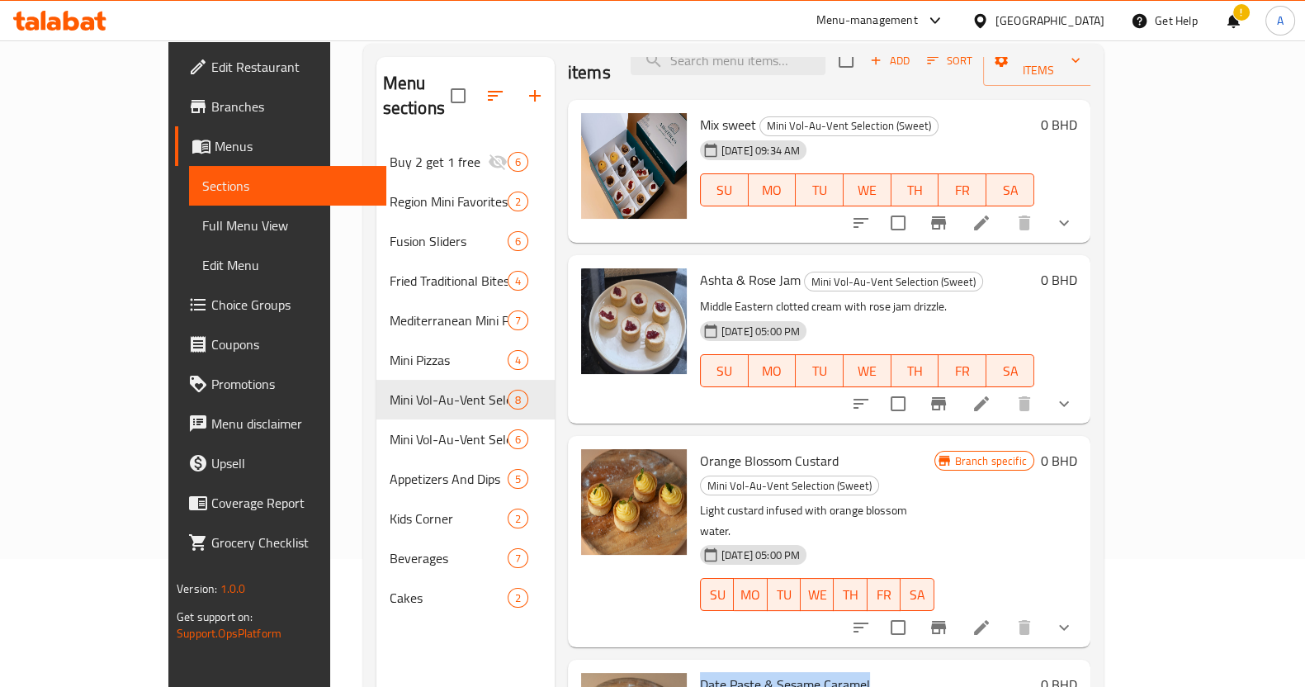
scroll to position [0, 0]
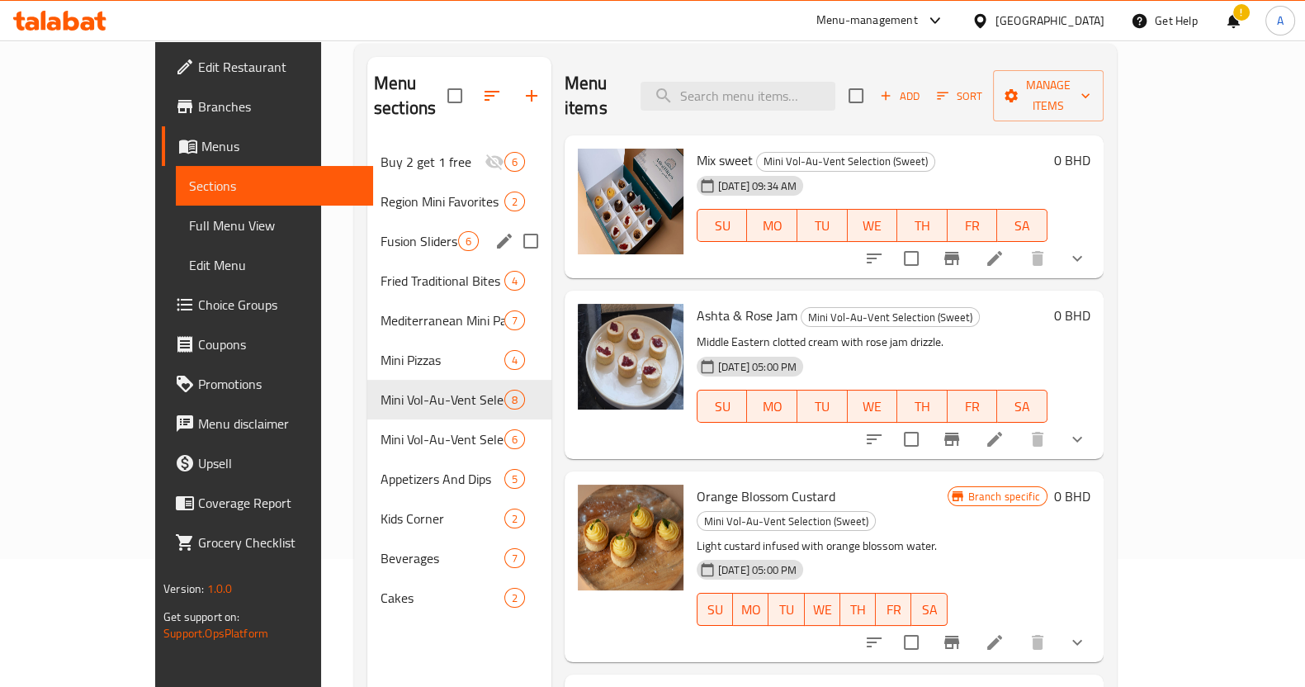
click at [380, 231] on span "Fusion Sliders" at bounding box center [419, 241] width 78 height 20
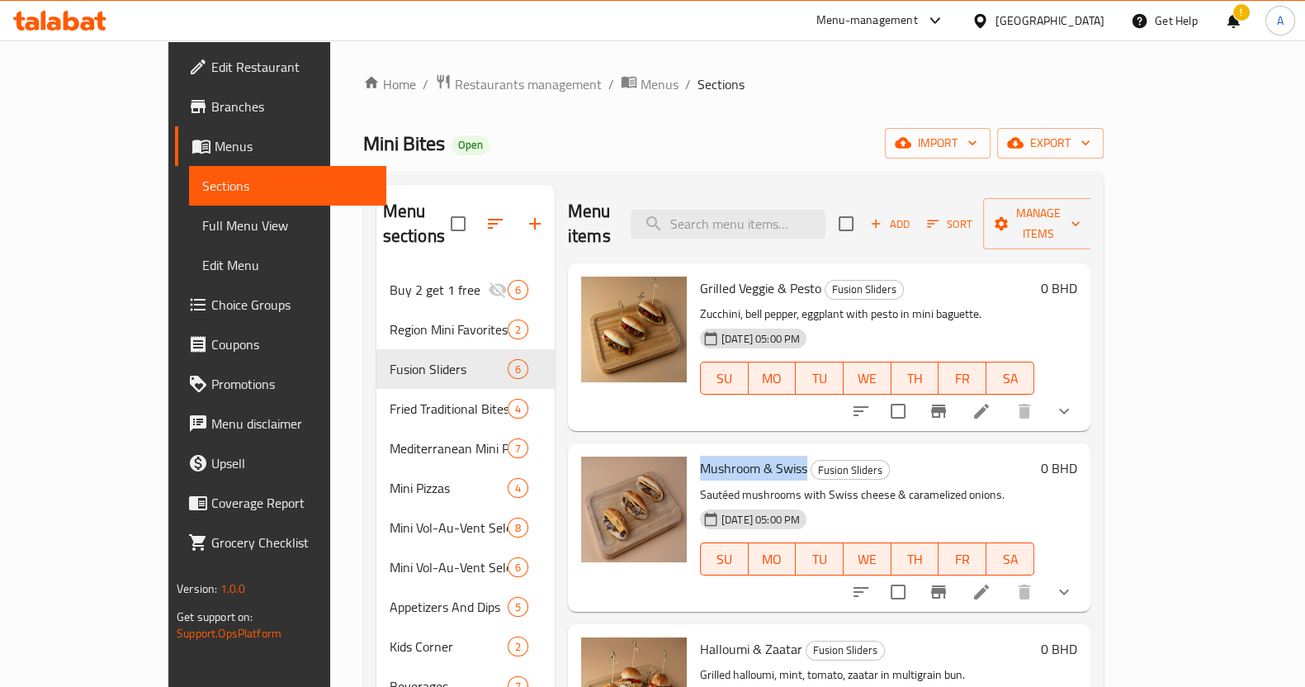
drag, startPoint x: 659, startPoint y: 443, endPoint x: 764, endPoint y: 455, distance: 105.5
click at [764, 455] on div "Mushroom & Swiss Fusion Sliders Sautéed mushrooms with Swiss cheese & carameliz…" at bounding box center [866, 527] width 347 height 154
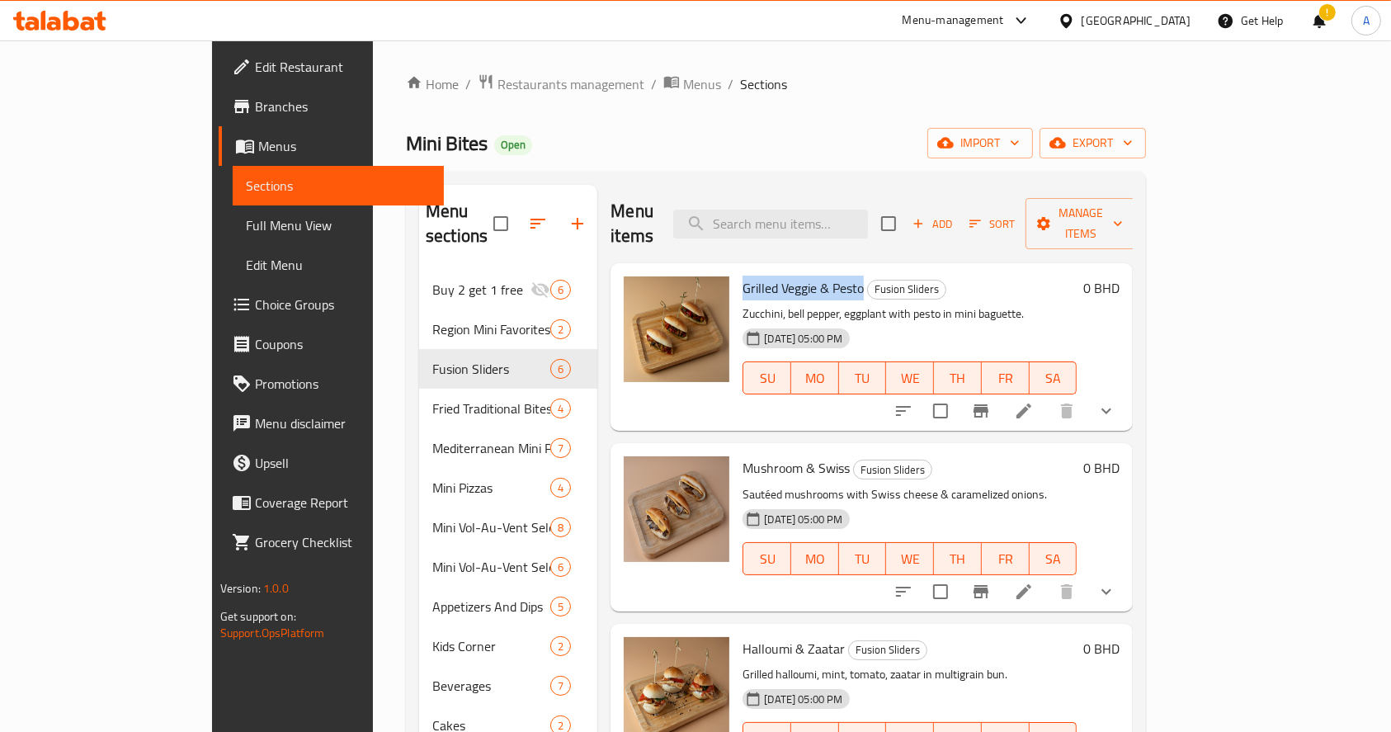
drag, startPoint x: 693, startPoint y: 261, endPoint x: 810, endPoint y: 268, distance: 117.4
click at [810, 276] on span "Grilled Veggie & Pesto" at bounding box center [803, 288] width 121 height 25
